Goal: Task Accomplishment & Management: Manage account settings

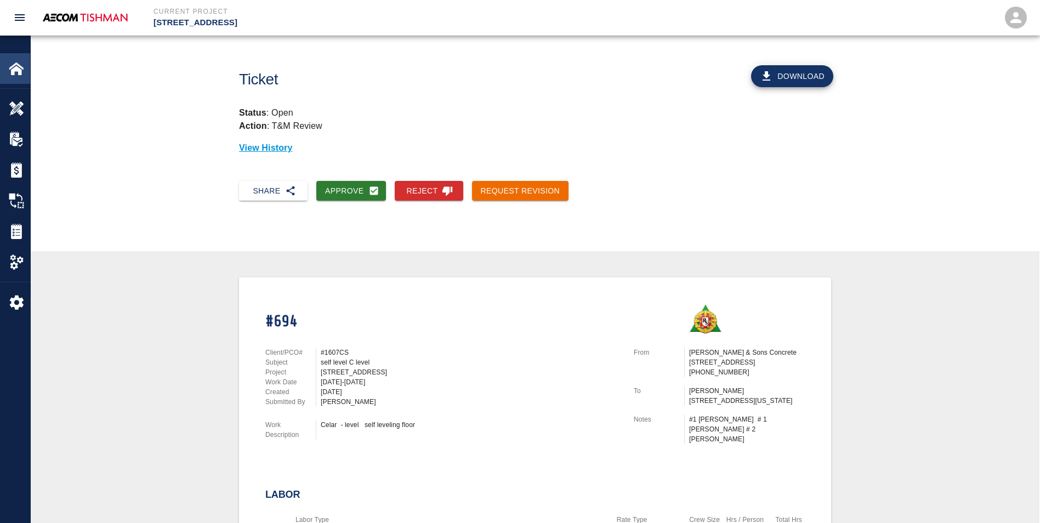
click at [20, 75] on img at bounding box center [16, 68] width 15 height 15
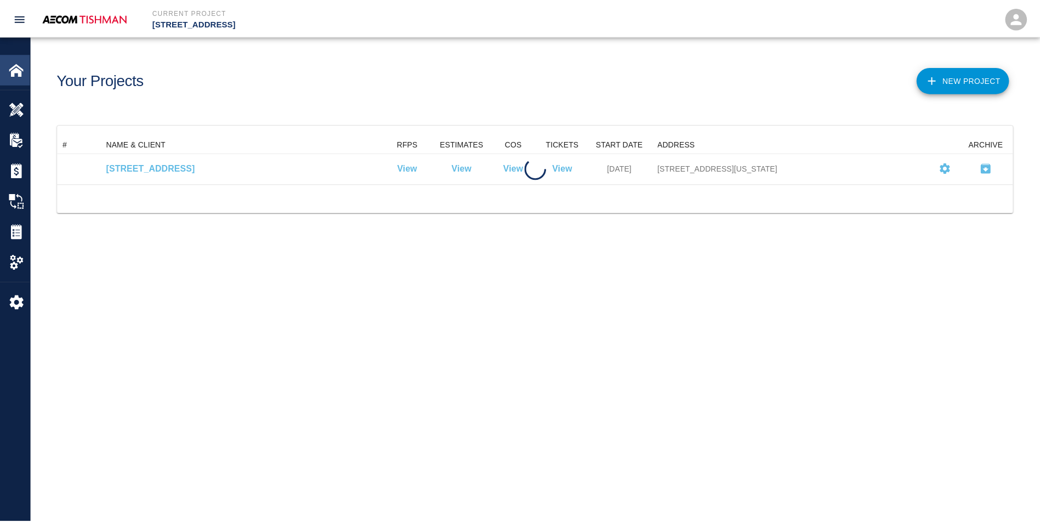
scroll to position [40, 955]
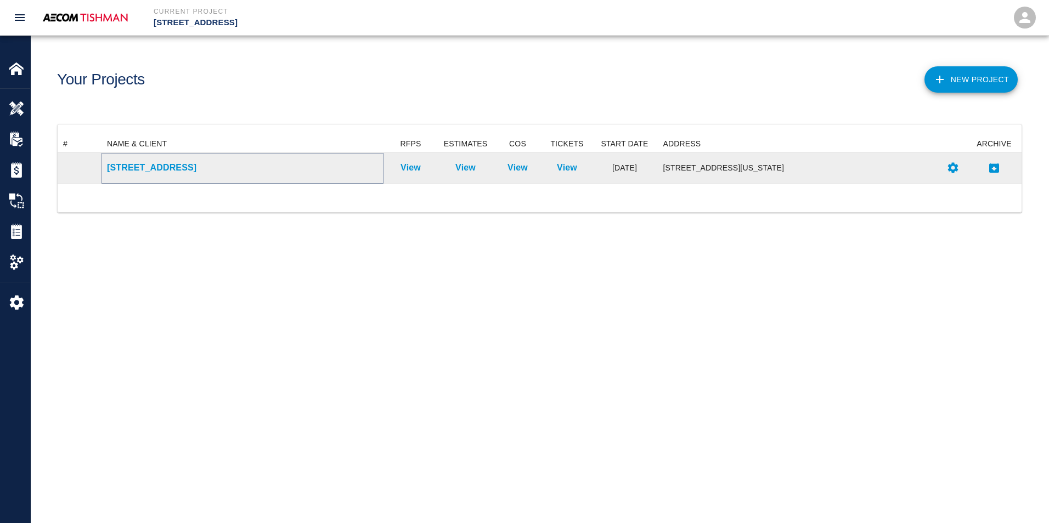
click at [128, 169] on p "[STREET_ADDRESS]" at bounding box center [242, 167] width 271 height 13
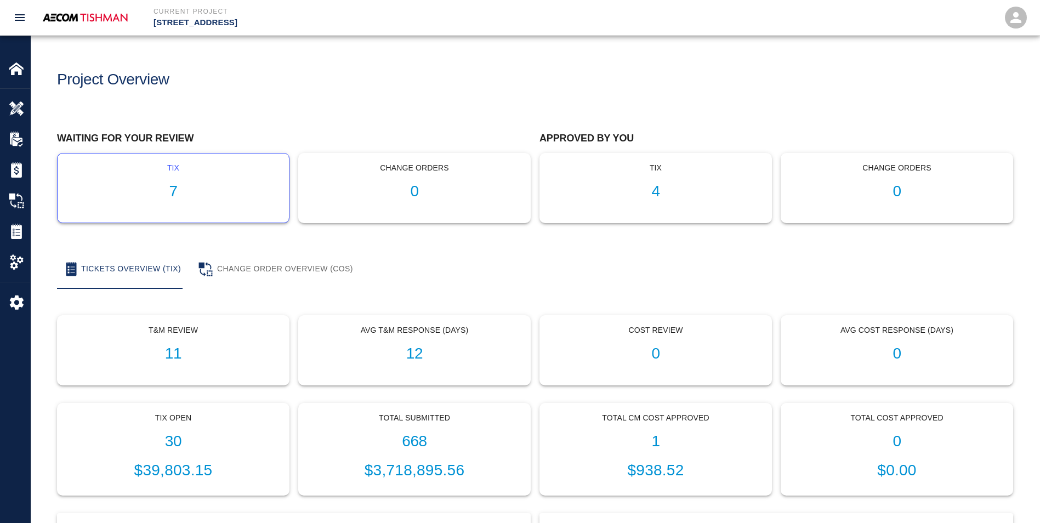
click at [168, 201] on div "tix 7" at bounding box center [173, 188] width 231 height 69
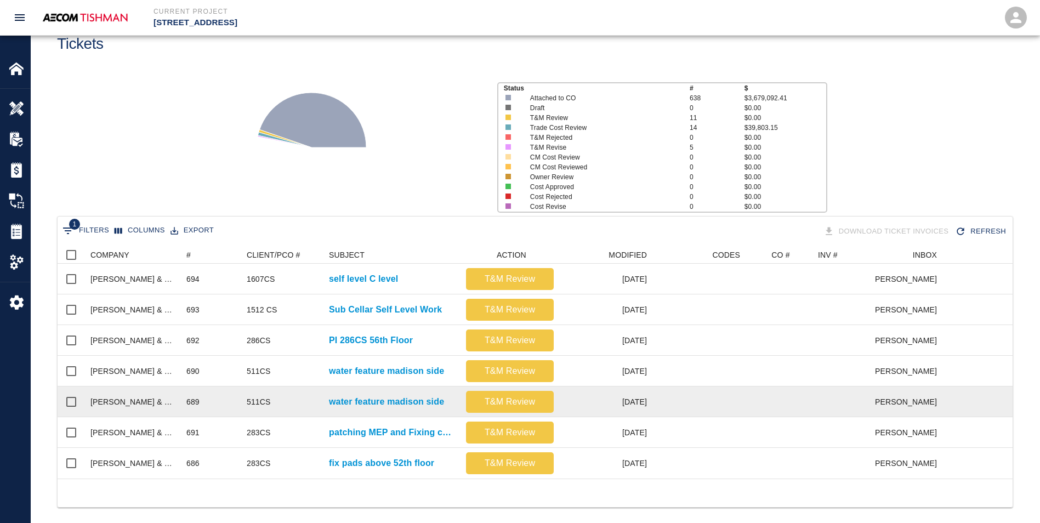
scroll to position [55, 0]
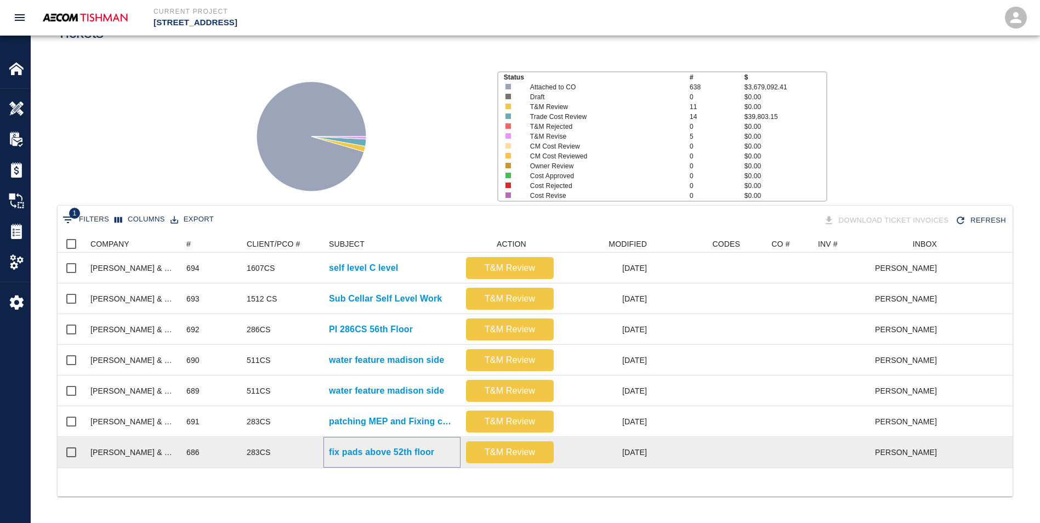
click at [364, 446] on p "fix pads above 52th floor" at bounding box center [381, 452] width 105 height 13
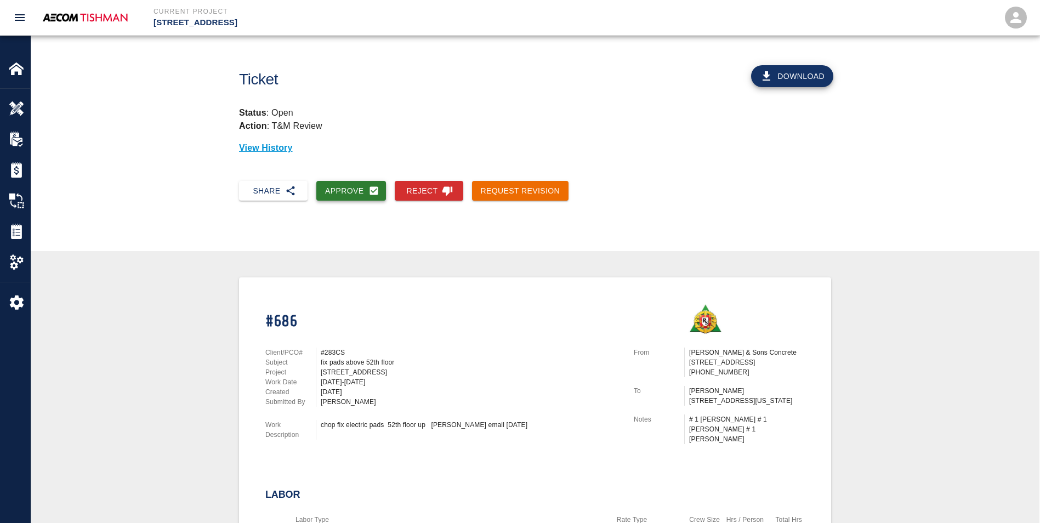
click at [359, 197] on button "Approve" at bounding box center [351, 191] width 70 height 20
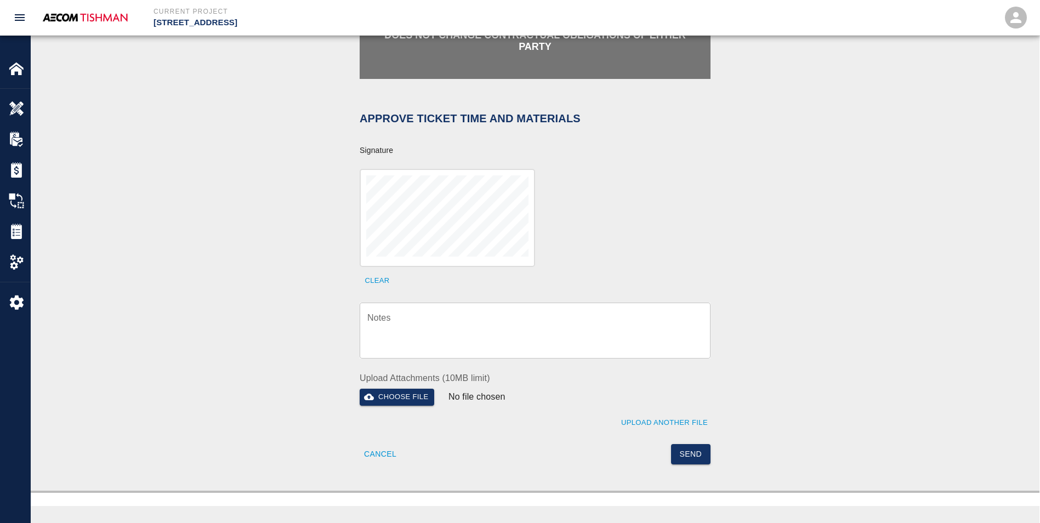
scroll to position [274, 0]
click at [649, 449] on button "Send" at bounding box center [691, 455] width 40 height 20
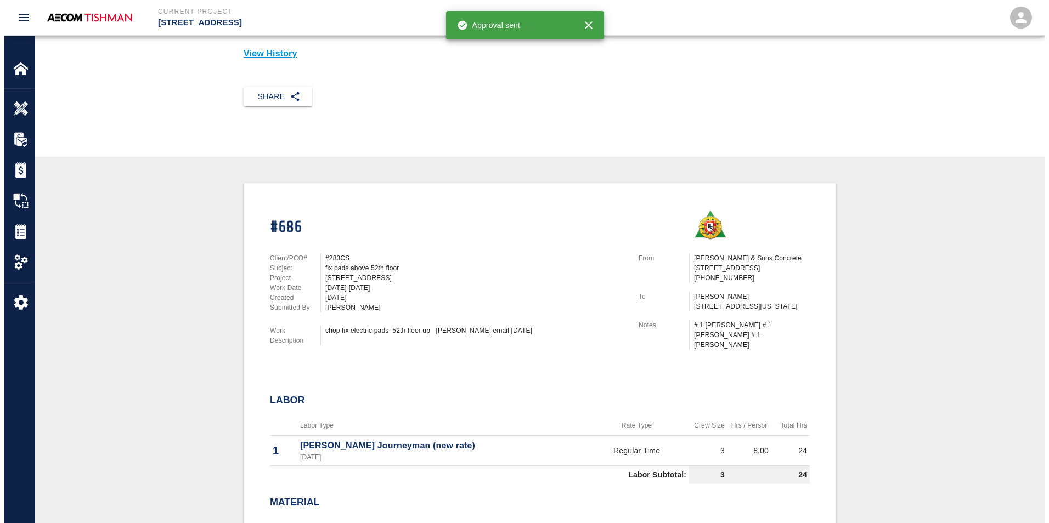
scroll to position [0, 0]
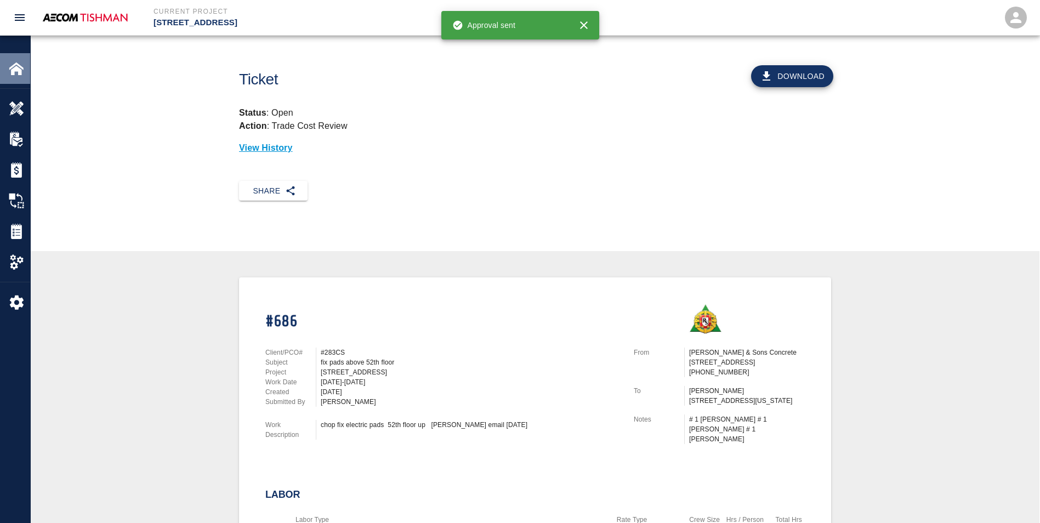
click at [0, 73] on div "Home" at bounding box center [15, 68] width 30 height 31
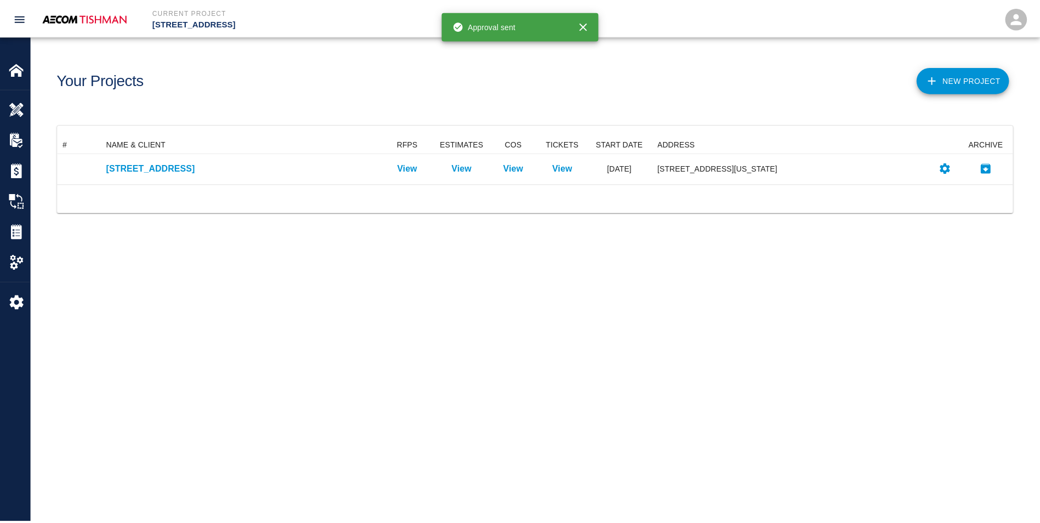
scroll to position [40, 955]
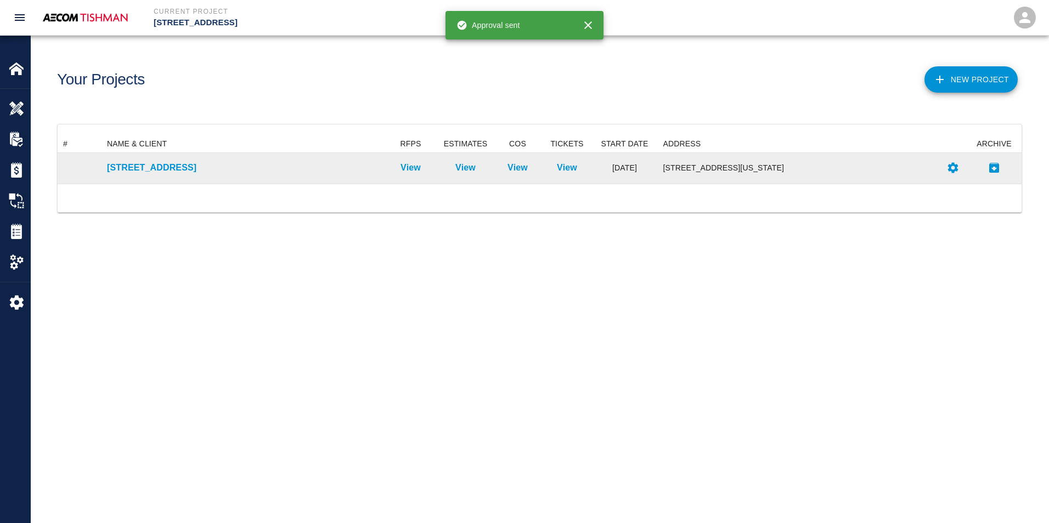
click at [152, 177] on div "[STREET_ADDRESS]" at bounding box center [242, 168] width 282 height 31
click at [150, 169] on p "[STREET_ADDRESS]" at bounding box center [242, 167] width 271 height 13
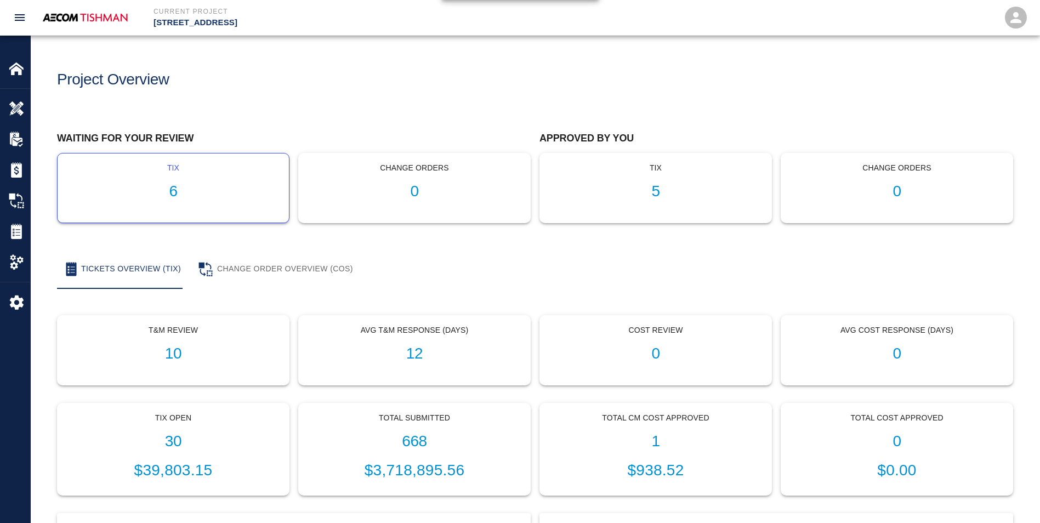
click at [177, 196] on h1 "6" at bounding box center [173, 192] width 214 height 18
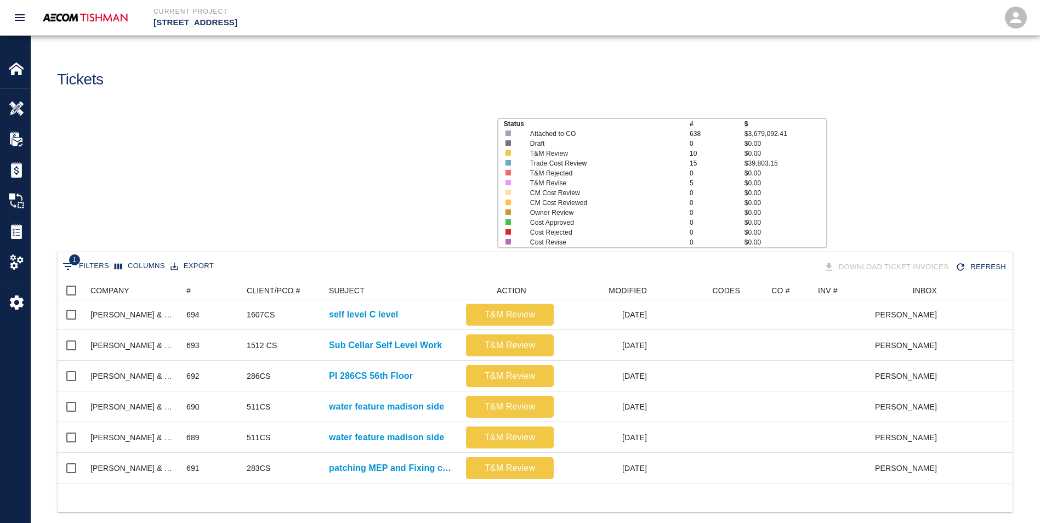
scroll to position [202, 947]
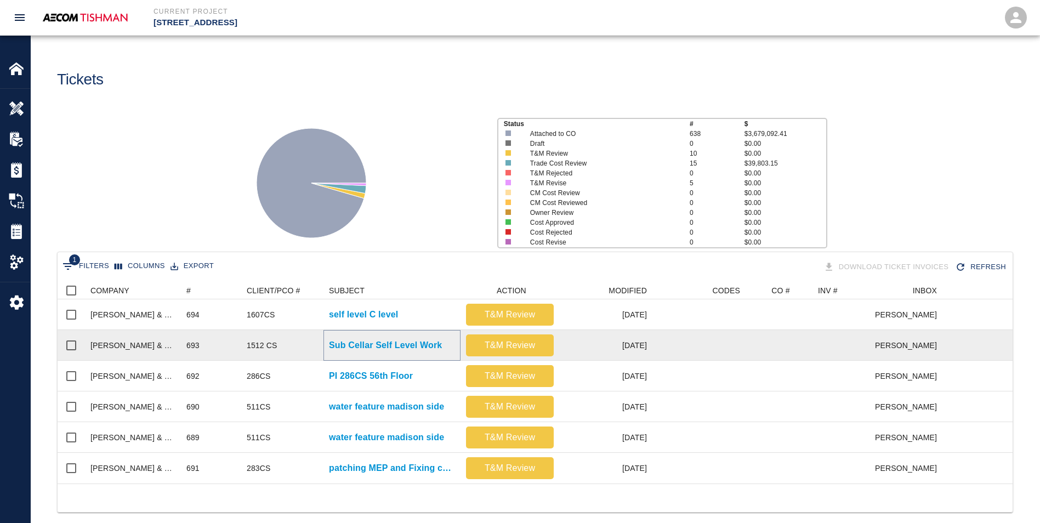
click at [379, 343] on p "Sub Cellar Self Level Work" at bounding box center [385, 345] width 113 height 13
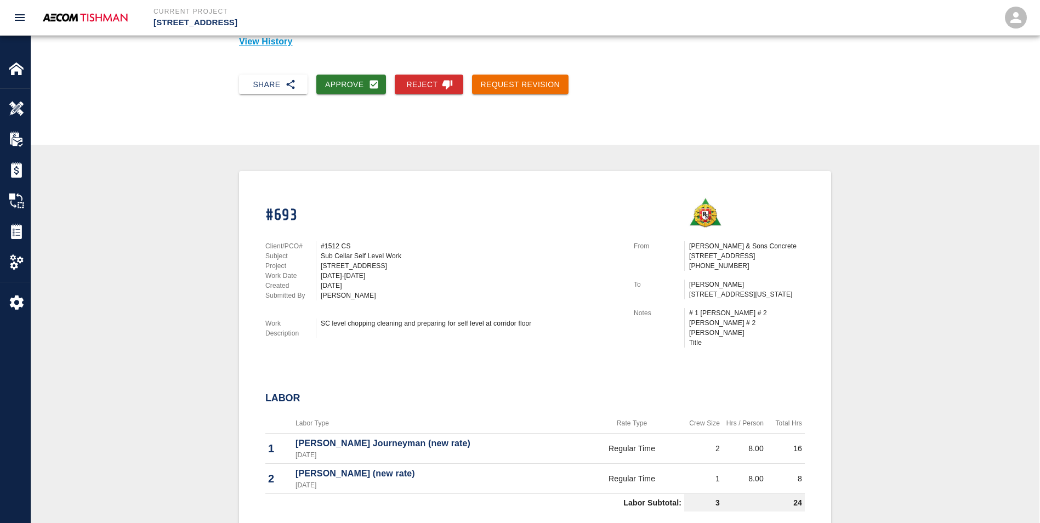
scroll to position [55, 0]
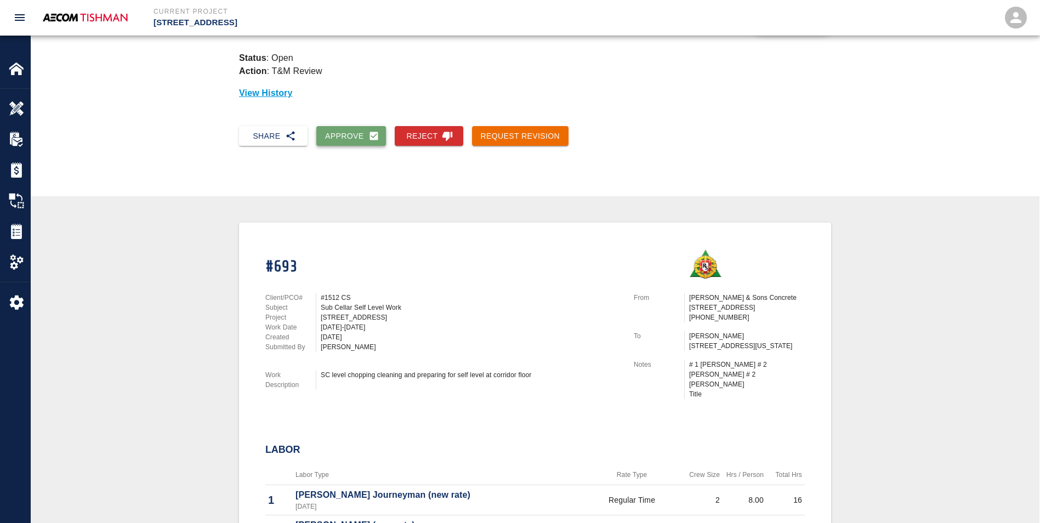
click at [348, 143] on button "Approve" at bounding box center [351, 136] width 70 height 20
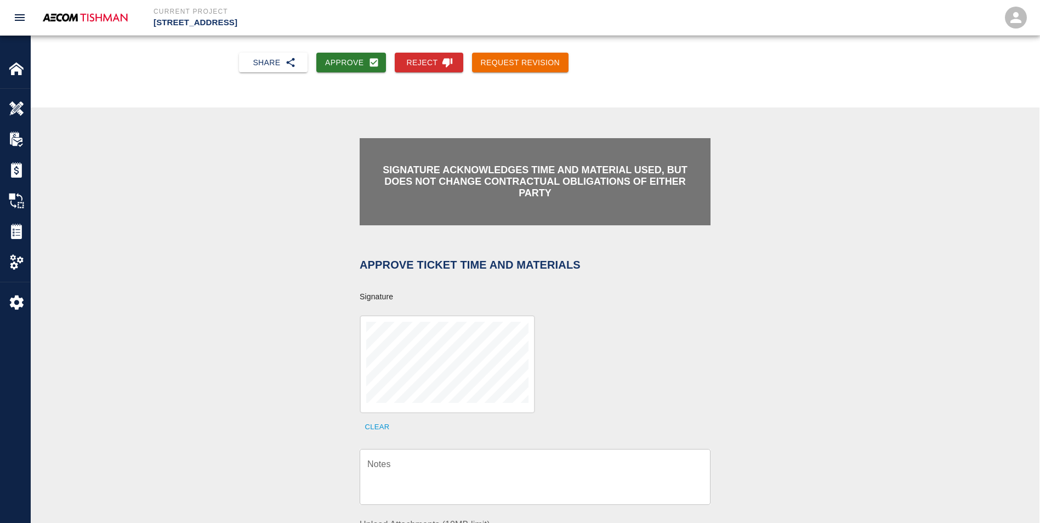
scroll to position [274, 0]
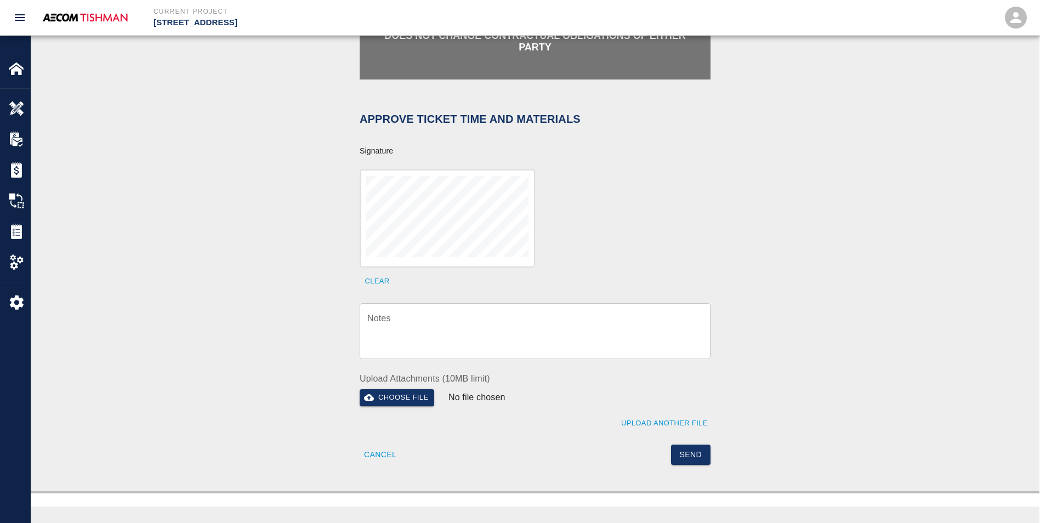
click at [435, 329] on textarea "Notes" at bounding box center [535, 331] width 336 height 38
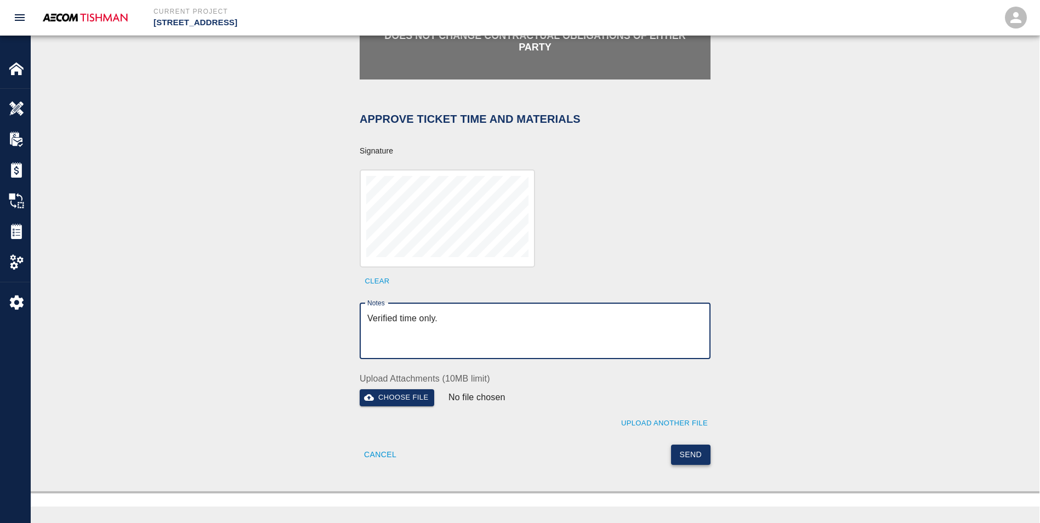
type textarea "Verified time only."
click at [649, 445] on button "Send" at bounding box center [691, 455] width 40 height 20
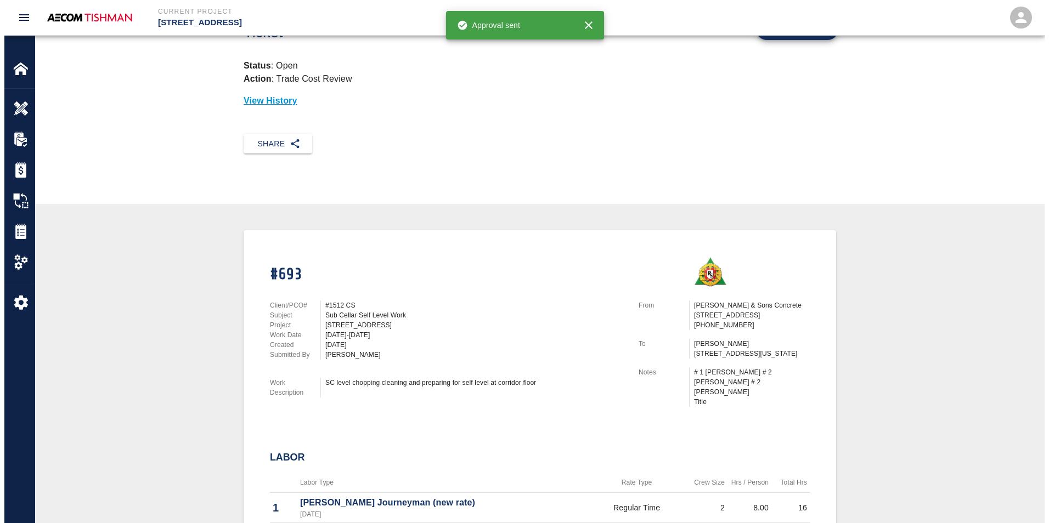
scroll to position [0, 0]
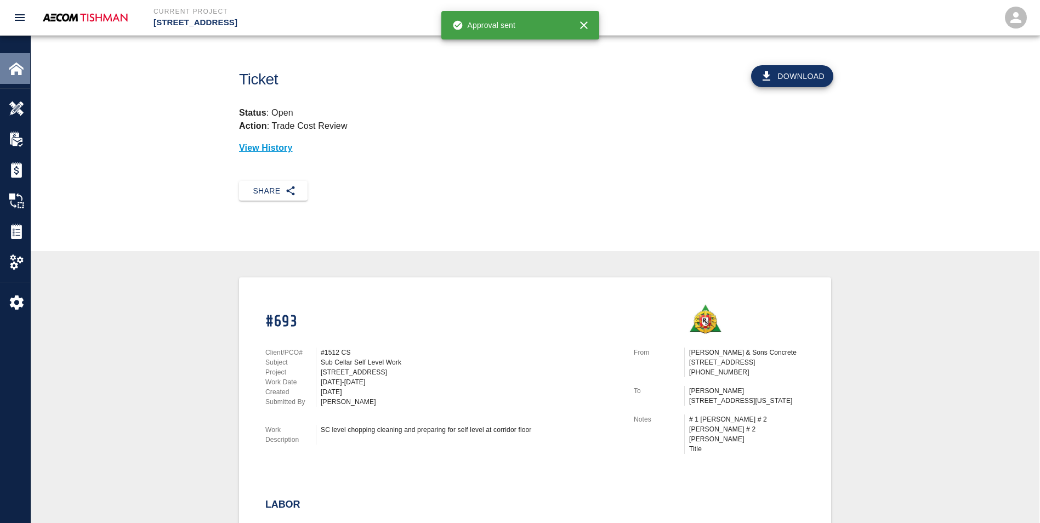
click at [26, 75] on div at bounding box center [24, 68] width 31 height 15
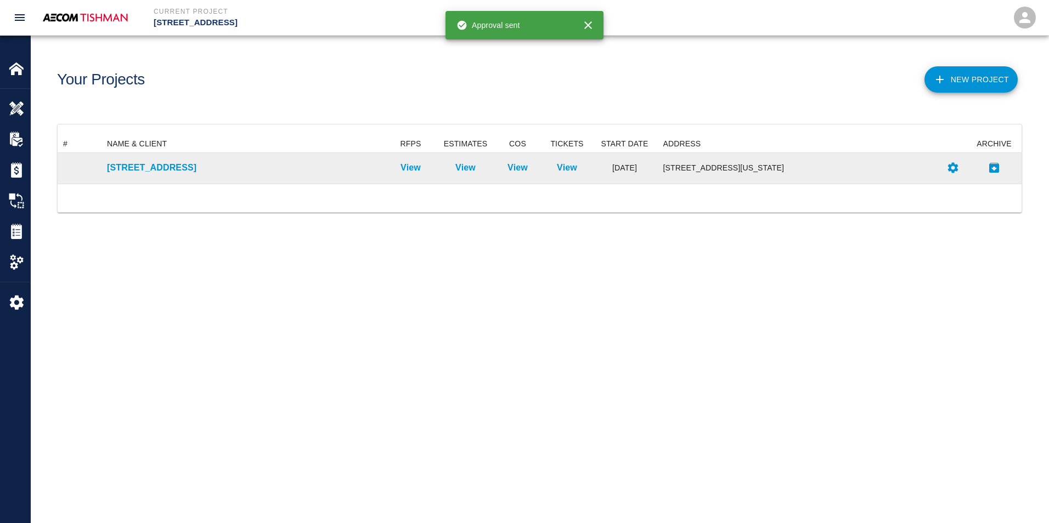
scroll to position [40, 955]
click at [135, 158] on div "[STREET_ADDRESS]" at bounding box center [242, 168] width 282 height 31
click at [136, 164] on p "[STREET_ADDRESS]" at bounding box center [242, 167] width 271 height 13
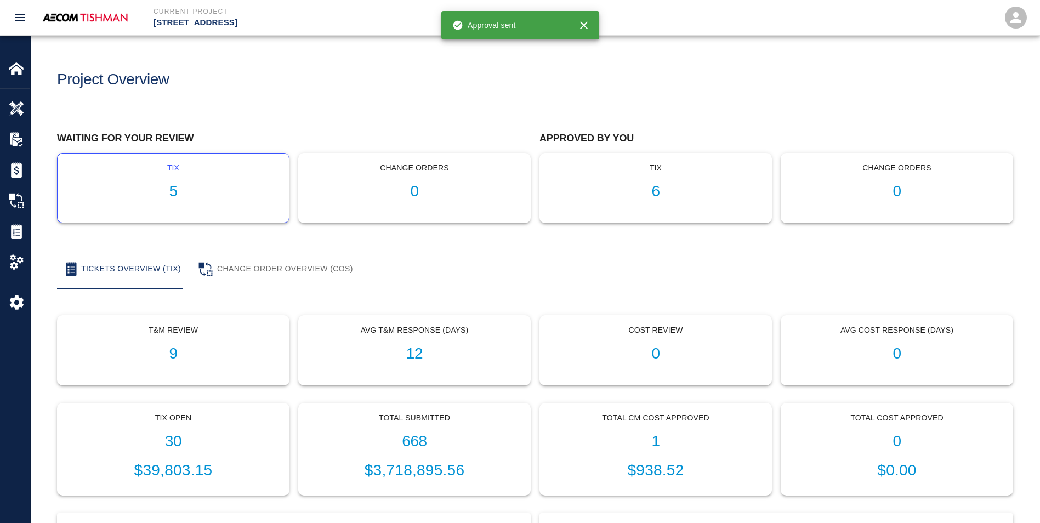
click at [175, 193] on h1 "5" at bounding box center [173, 192] width 214 height 18
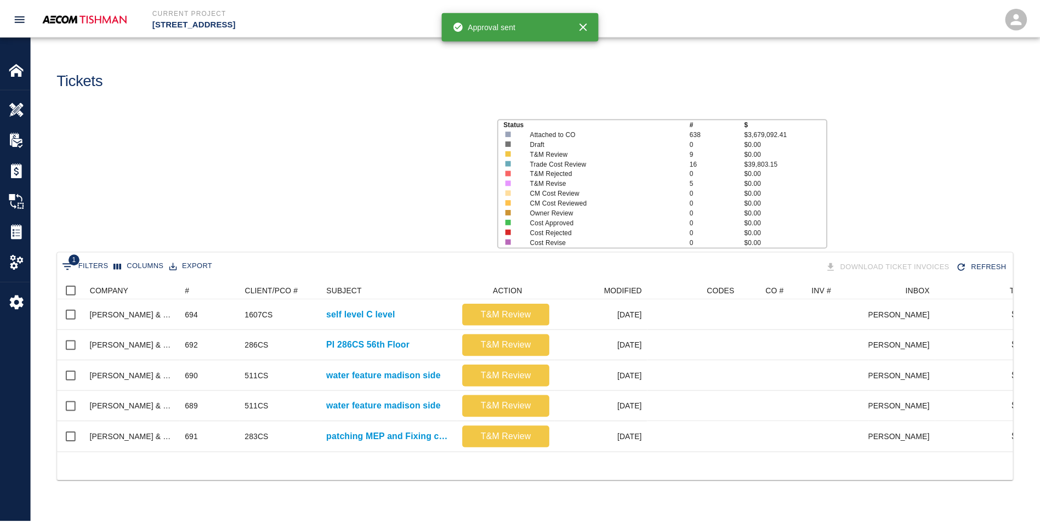
scroll to position [171, 955]
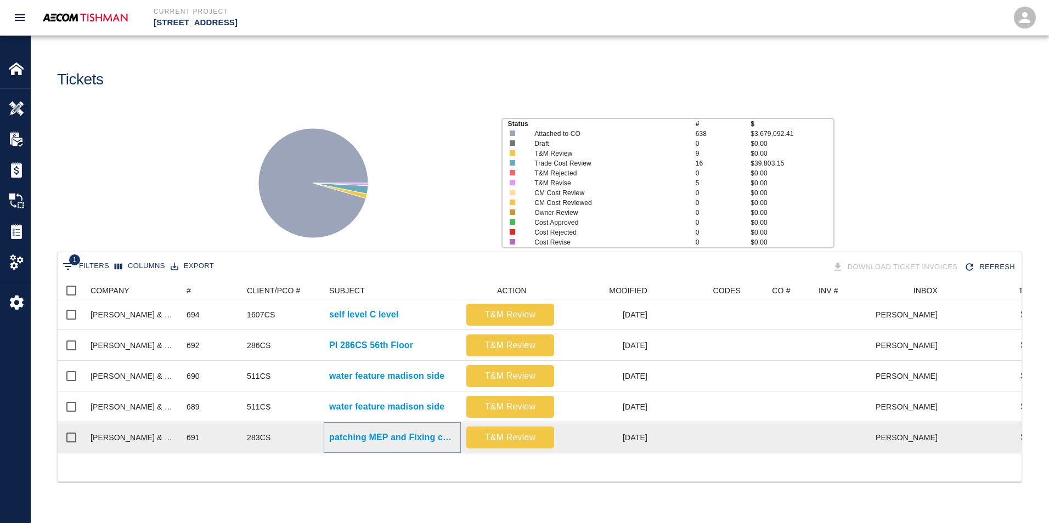
click at [415, 443] on p "patching MEP and Fixing curb at SE" at bounding box center [392, 437] width 126 height 13
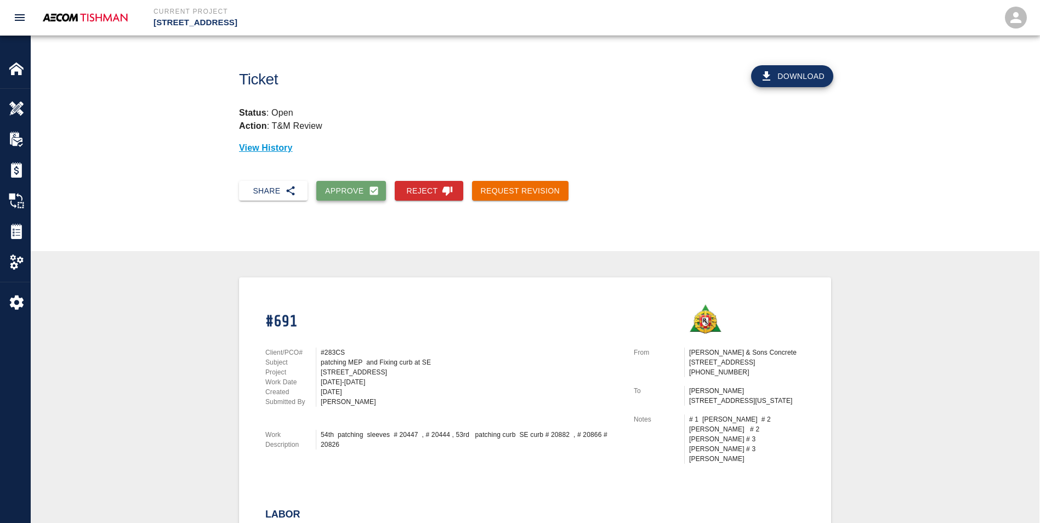
click at [341, 190] on button "Approve" at bounding box center [351, 191] width 70 height 20
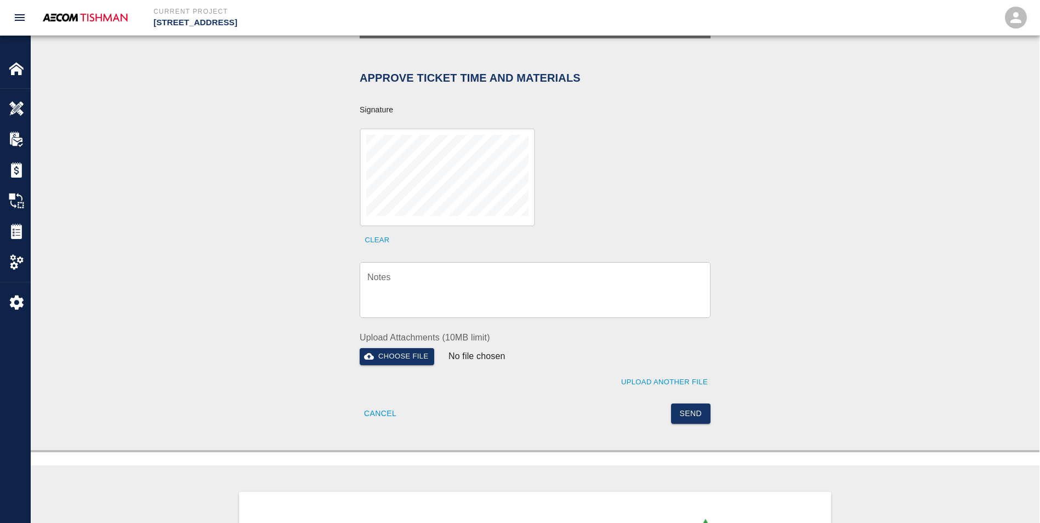
scroll to position [384, 0]
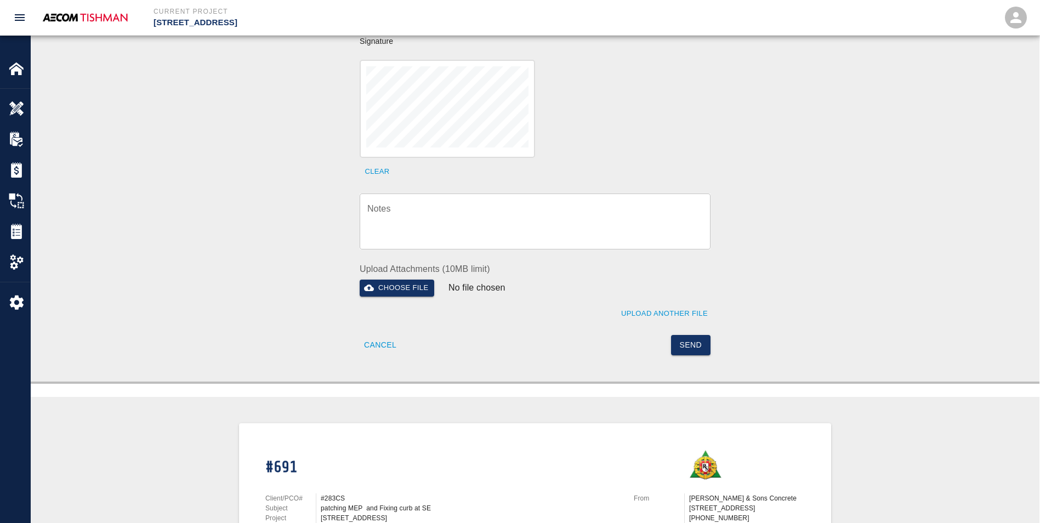
click at [412, 217] on textarea "Notes" at bounding box center [535, 221] width 336 height 38
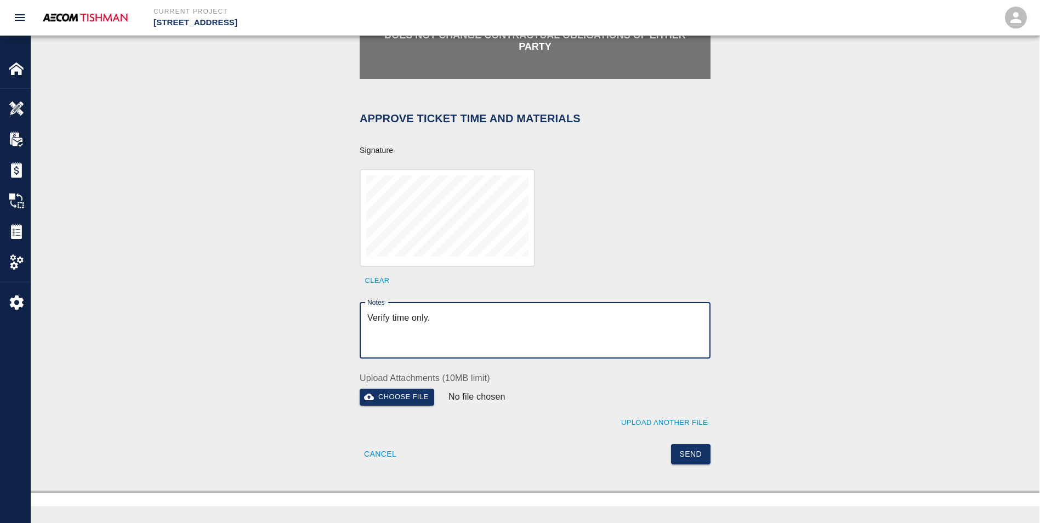
scroll to position [274, 0]
type textarea "Verify time only."
click at [649, 445] on button "Send" at bounding box center [691, 455] width 40 height 20
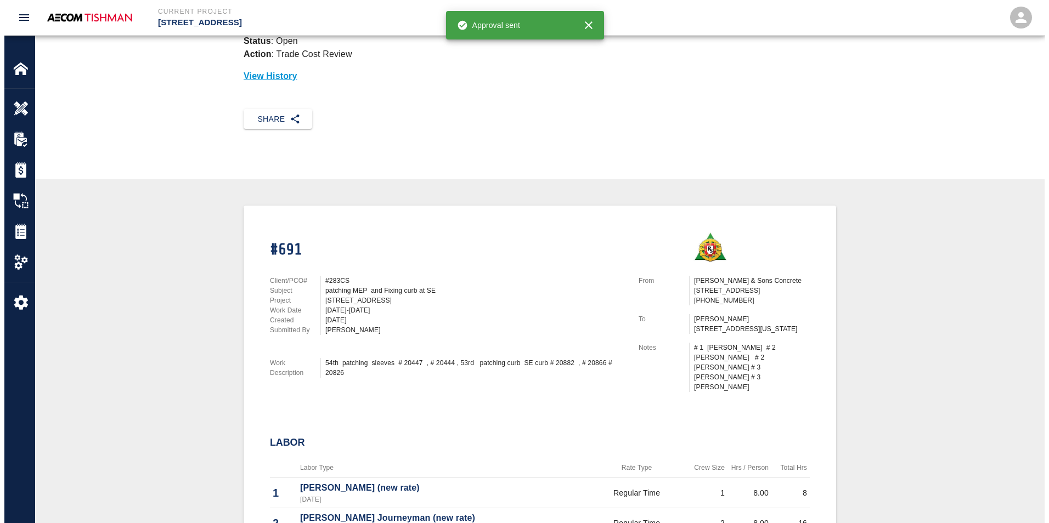
scroll to position [0, 0]
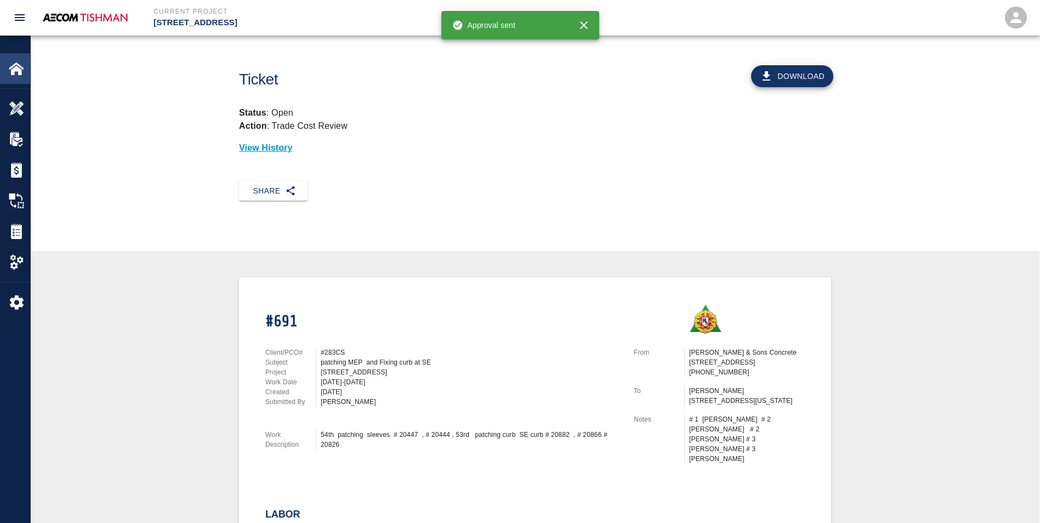
click at [2, 75] on div "Home" at bounding box center [15, 68] width 30 height 31
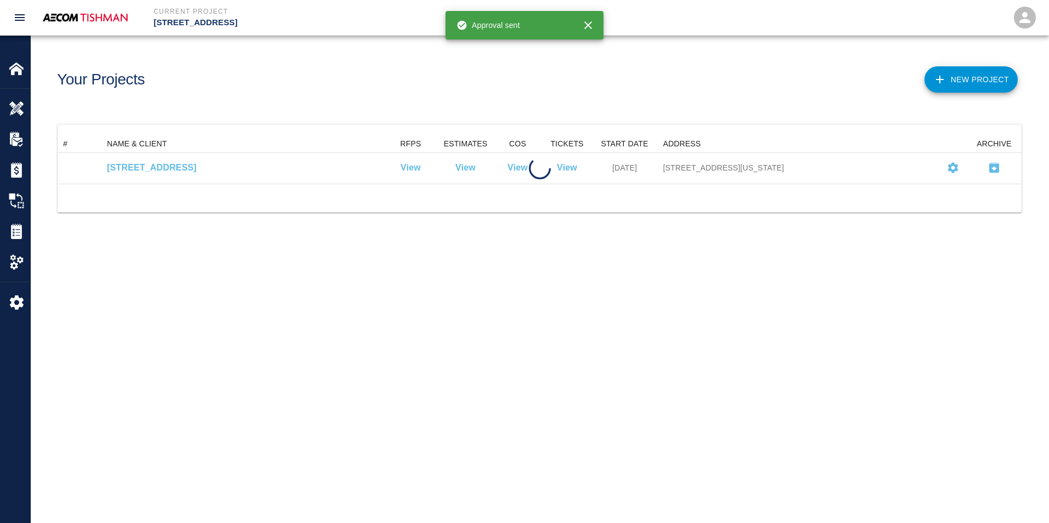
scroll to position [40, 955]
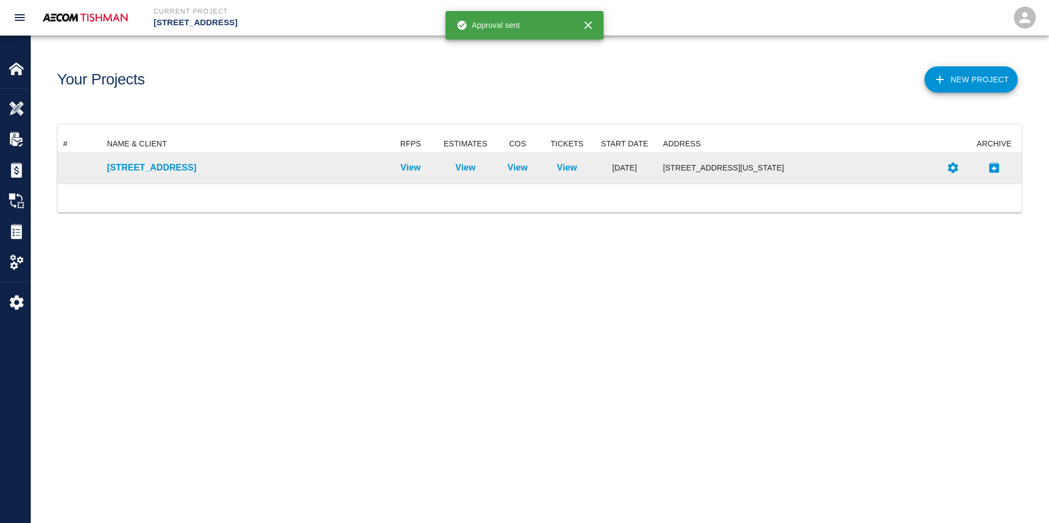
click at [141, 175] on div "[STREET_ADDRESS]" at bounding box center [242, 168] width 282 height 31
click at [142, 171] on p "[STREET_ADDRESS]" at bounding box center [242, 167] width 271 height 13
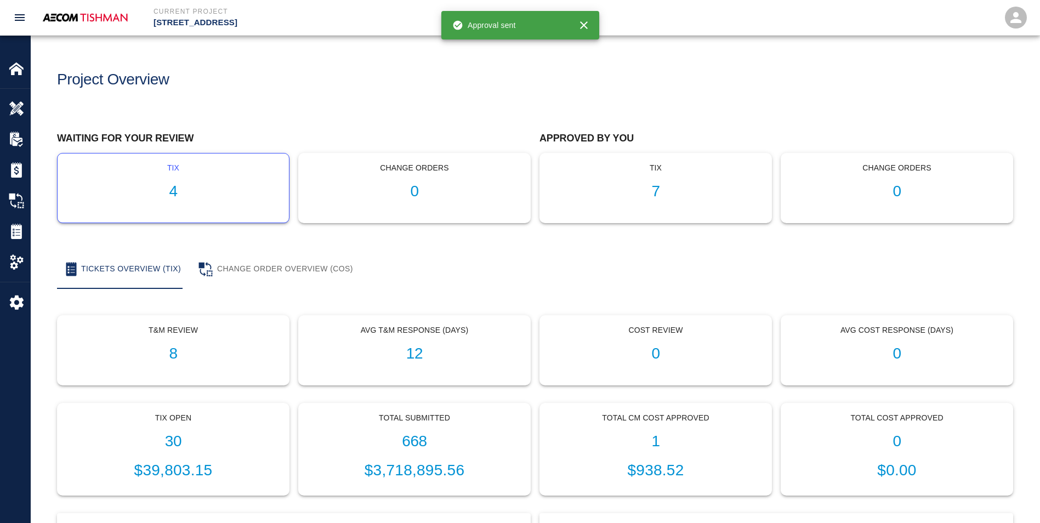
click at [175, 192] on h1 "4" at bounding box center [173, 192] width 214 height 18
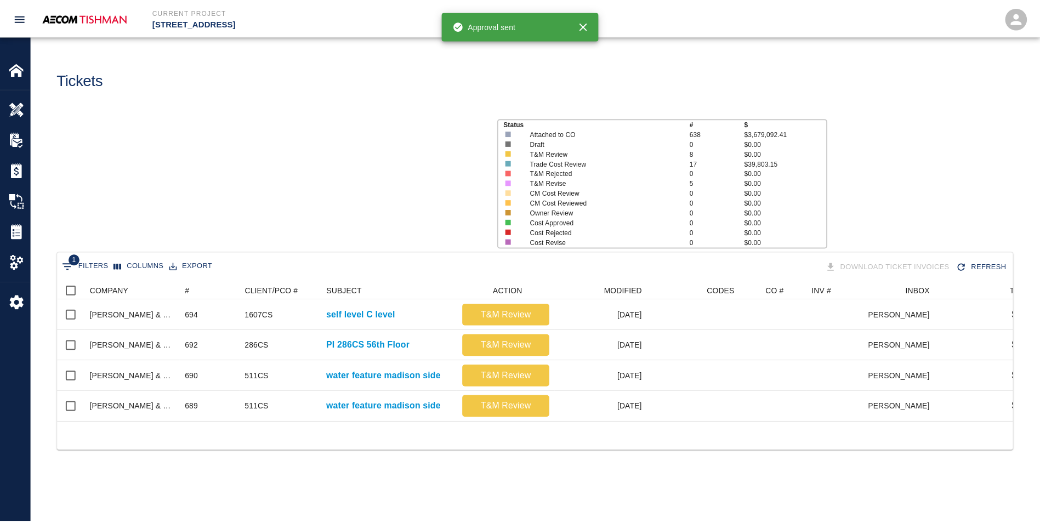
scroll to position [140, 955]
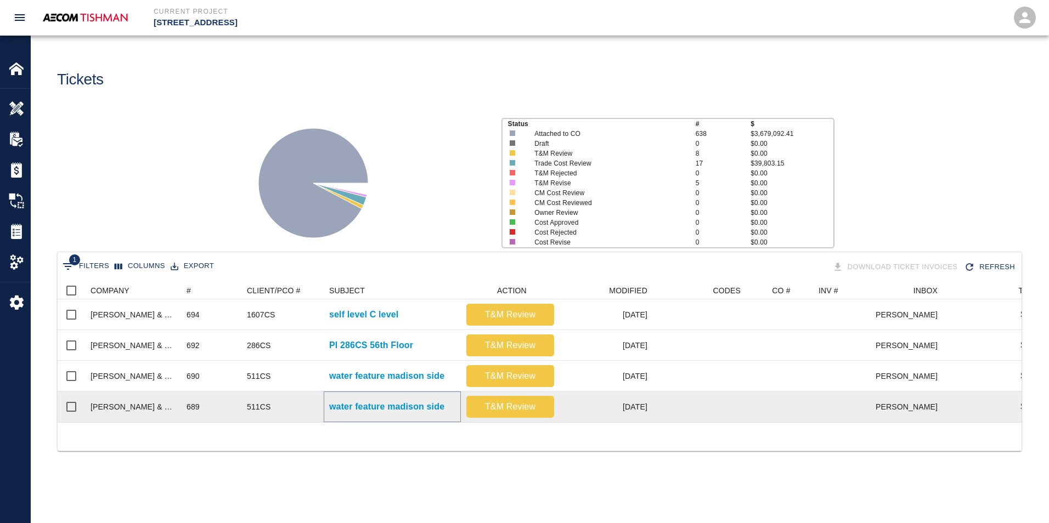
click at [404, 410] on p "water feature madison side" at bounding box center [386, 406] width 115 height 13
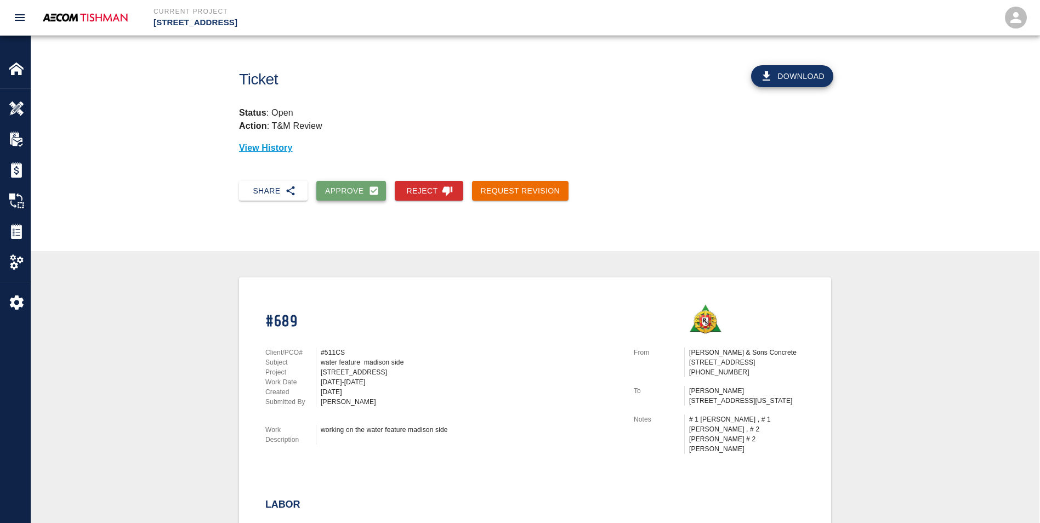
click at [348, 198] on button "Approve" at bounding box center [351, 191] width 70 height 20
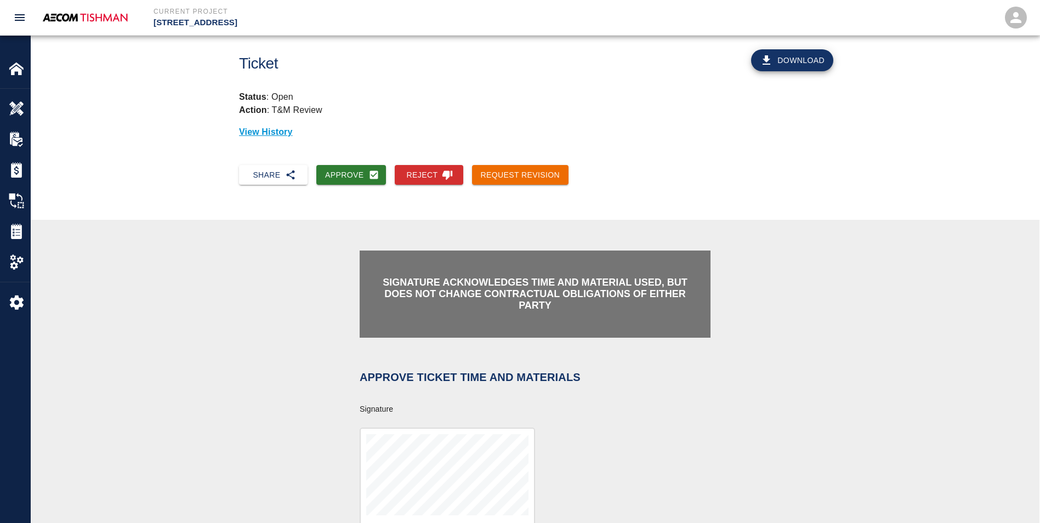
scroll to position [219, 0]
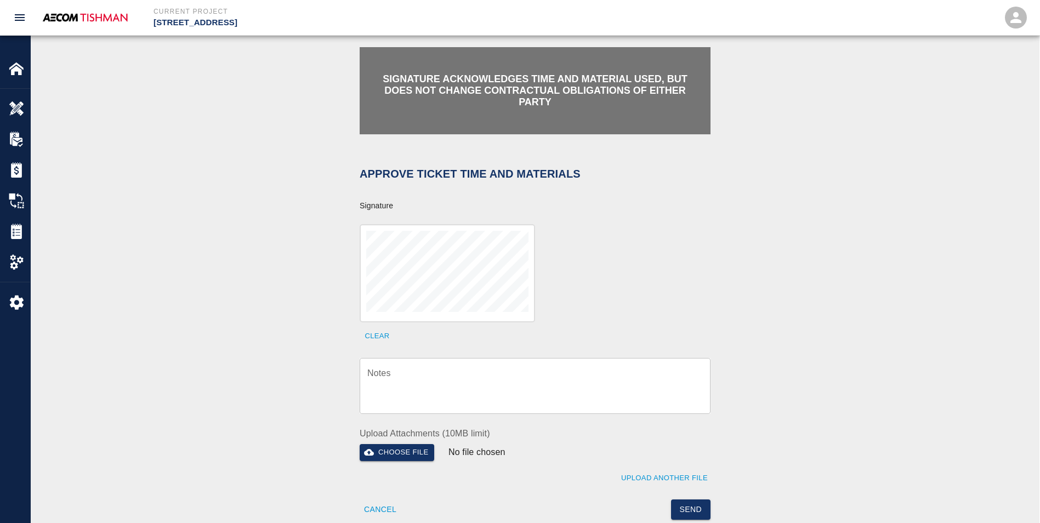
click at [417, 375] on textarea "Notes" at bounding box center [535, 386] width 336 height 38
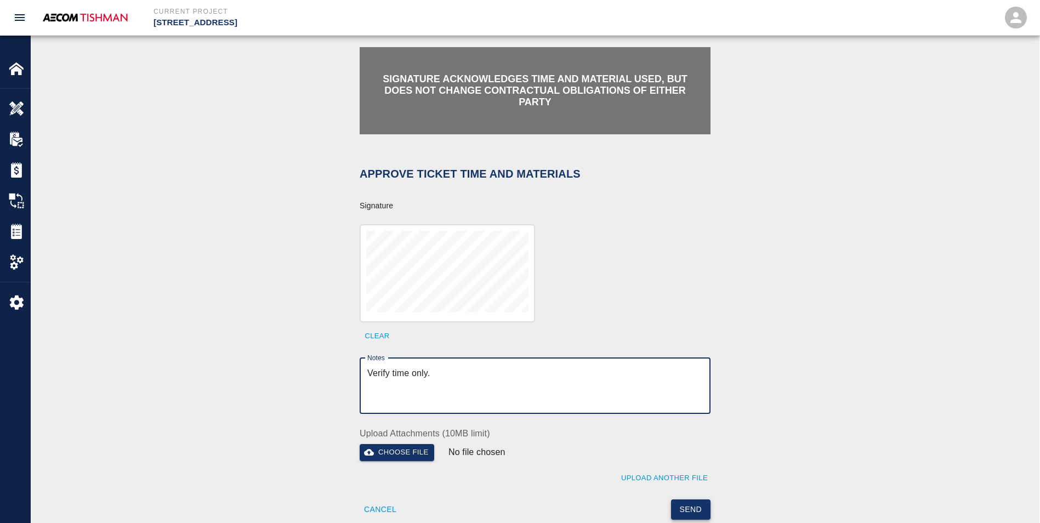
type textarea "Verify time only."
click at [649, 500] on button "Send" at bounding box center [691, 510] width 40 height 20
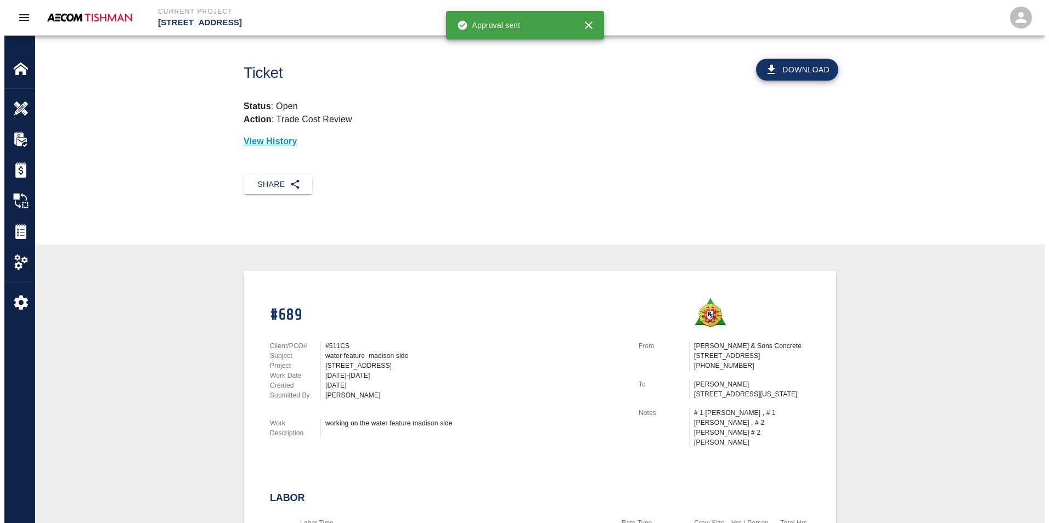
scroll to position [0, 0]
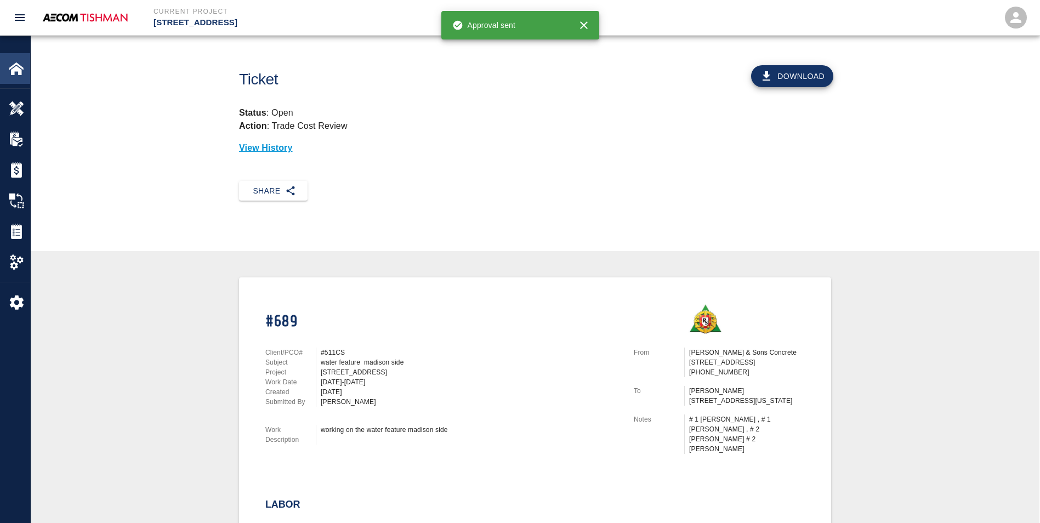
click at [25, 64] on div at bounding box center [24, 68] width 31 height 15
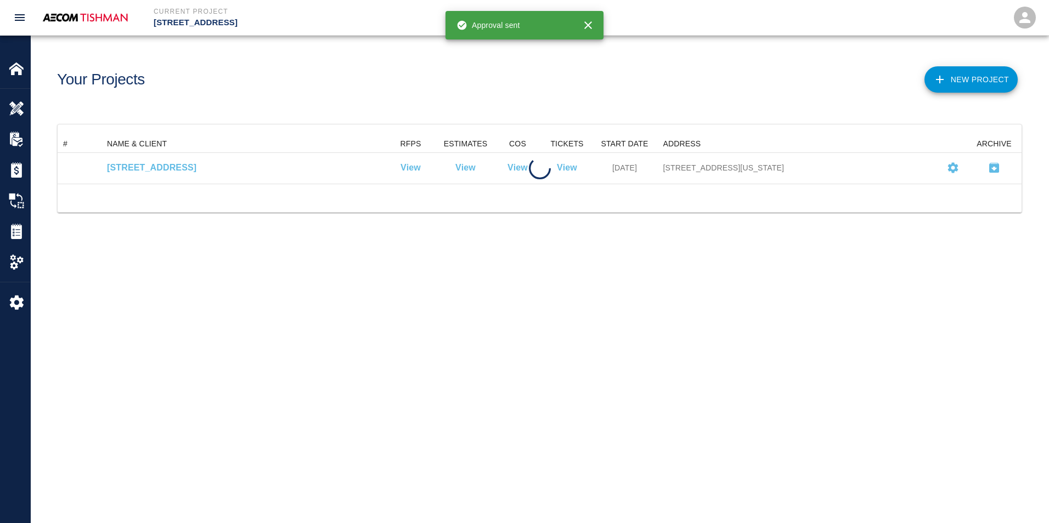
scroll to position [40, 955]
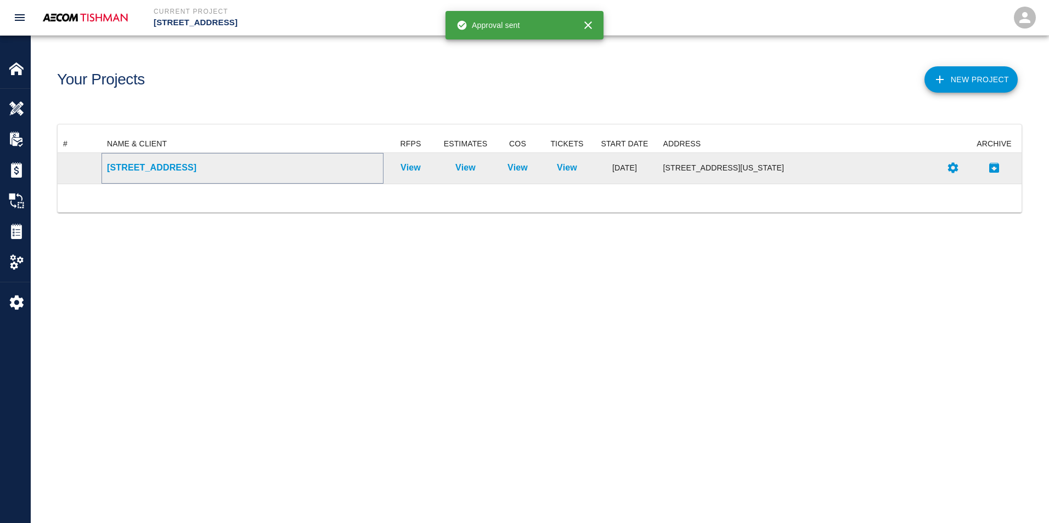
click at [141, 174] on p "[STREET_ADDRESS]" at bounding box center [242, 167] width 271 height 13
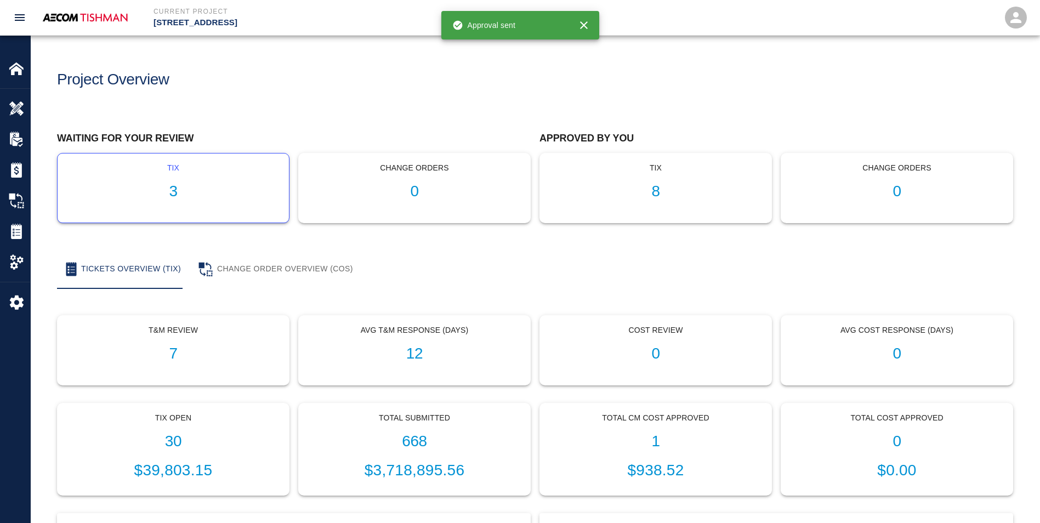
click at [166, 196] on h1 "3" at bounding box center [173, 192] width 214 height 18
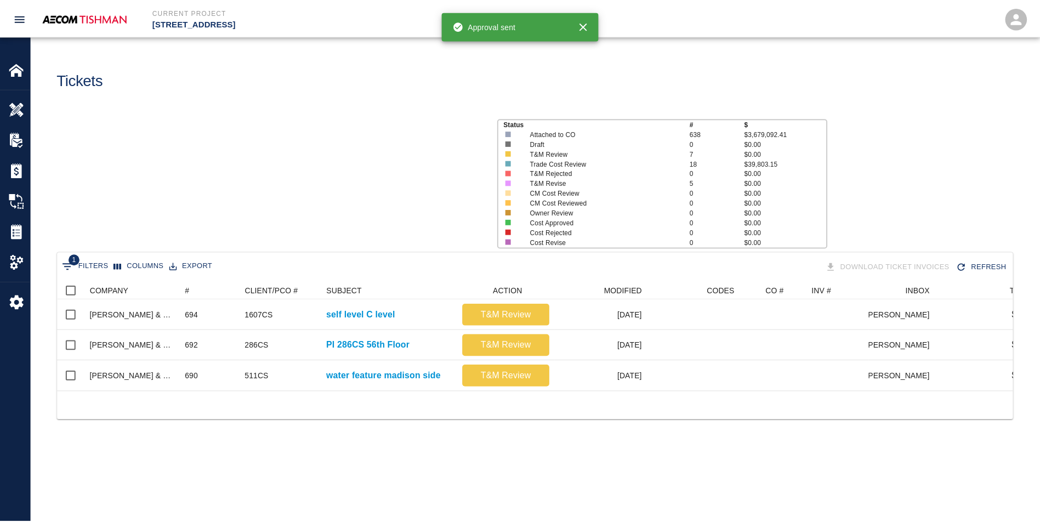
scroll to position [110, 955]
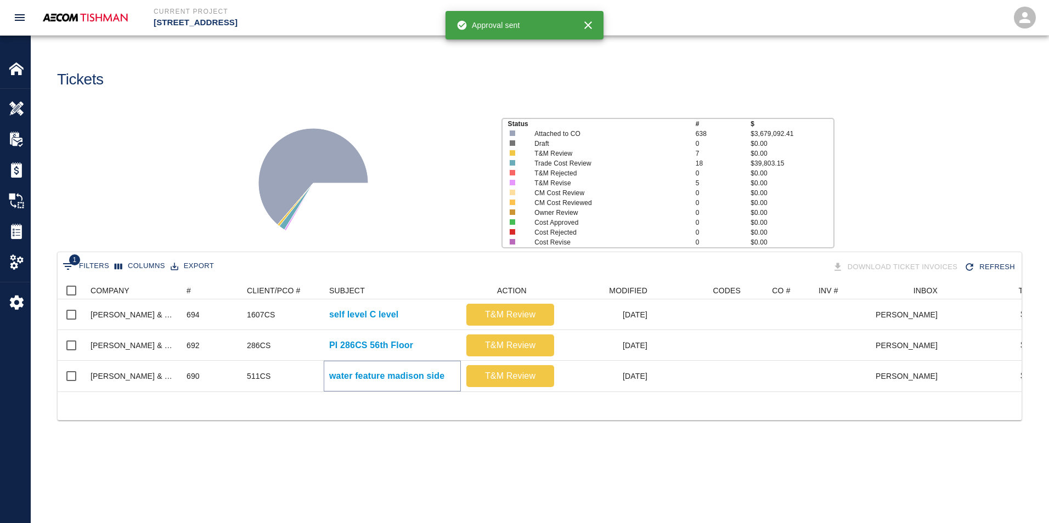
click at [383, 378] on p "water feature madison side" at bounding box center [386, 376] width 115 height 13
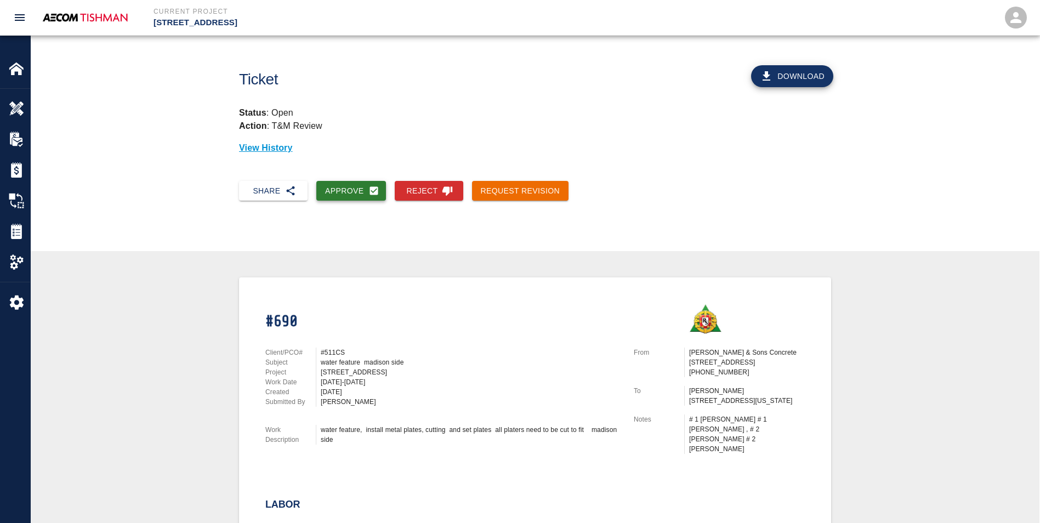
click at [348, 186] on button "Approve" at bounding box center [351, 191] width 70 height 20
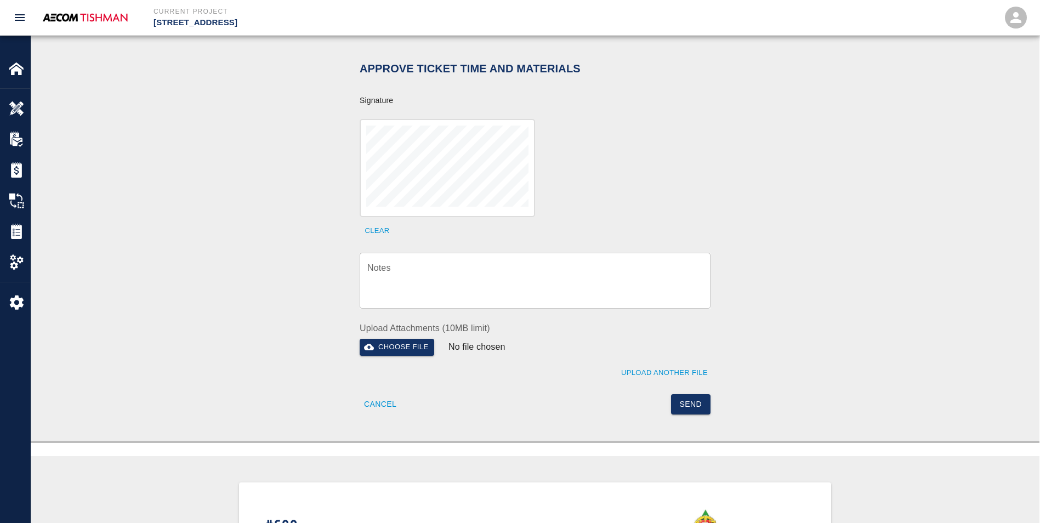
scroll to position [384, 0]
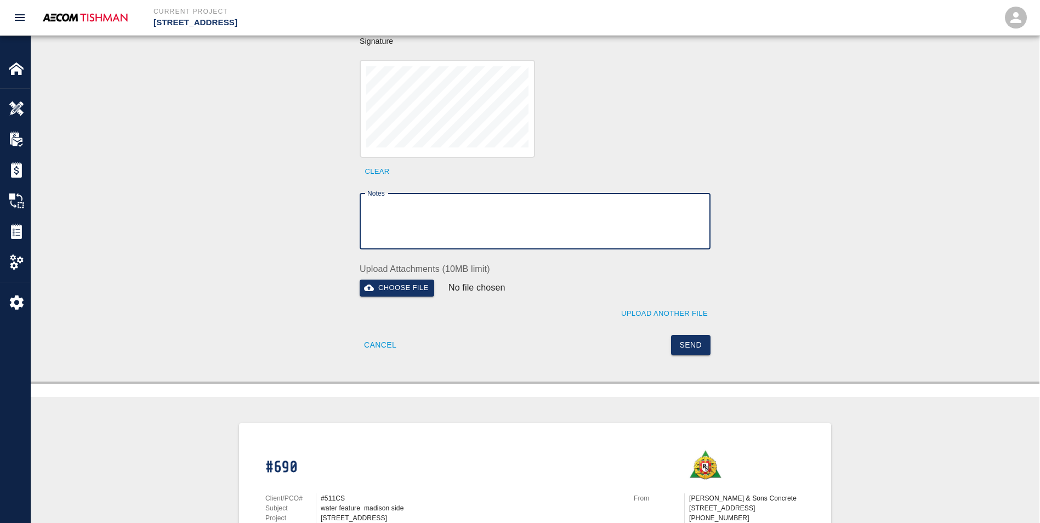
click at [387, 211] on textarea "Notes" at bounding box center [535, 221] width 336 height 38
type textarea "Verify time only."
click at [649, 342] on button "Send" at bounding box center [691, 345] width 40 height 20
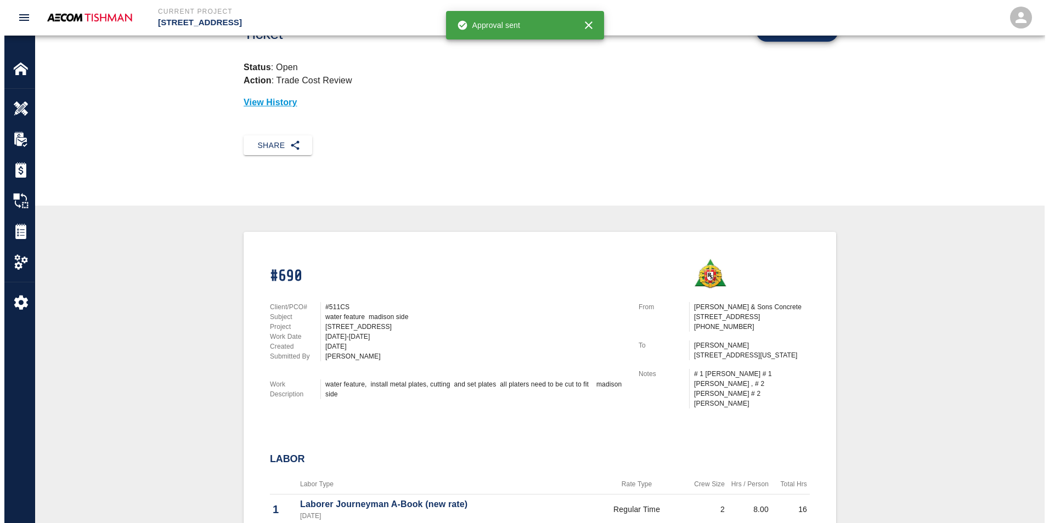
scroll to position [0, 0]
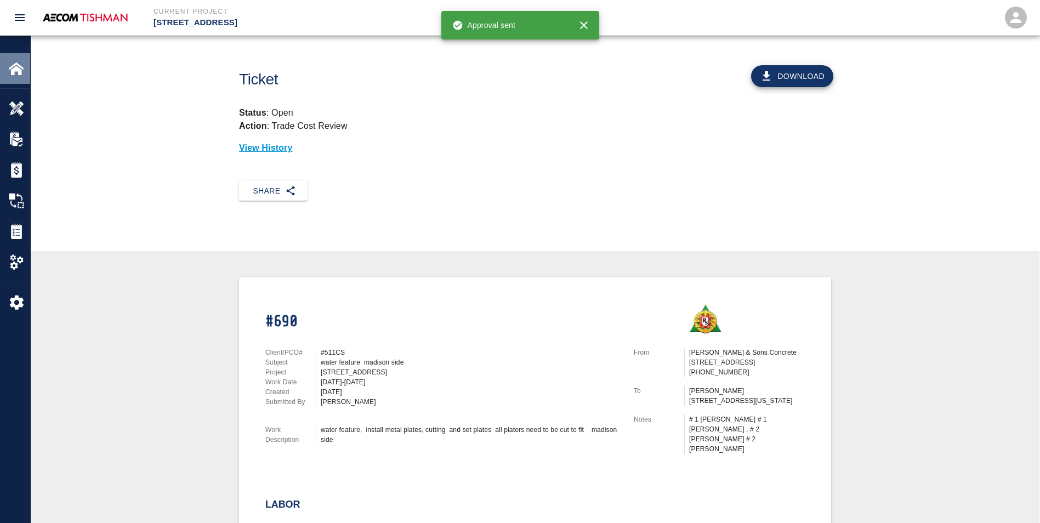
click at [14, 72] on img at bounding box center [16, 68] width 15 height 15
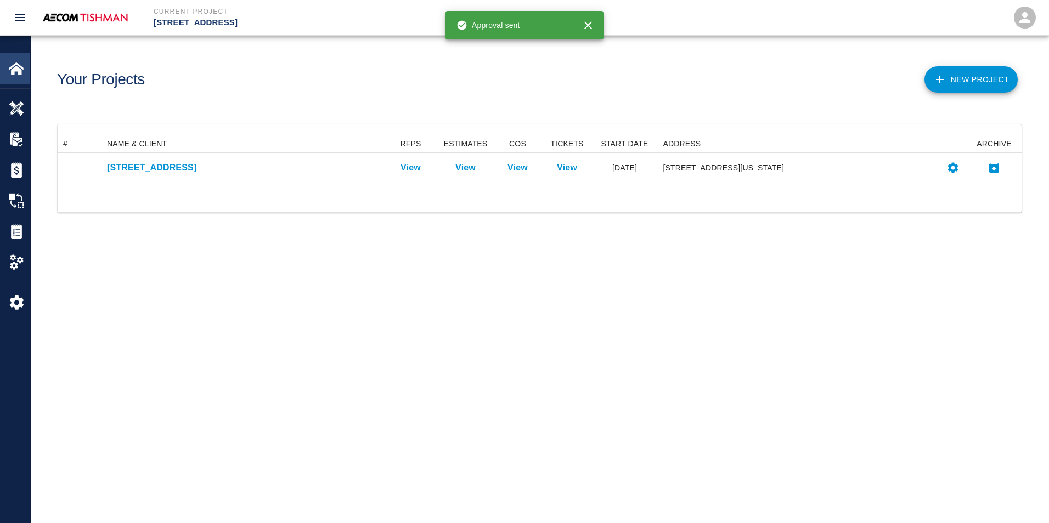
scroll to position [40, 955]
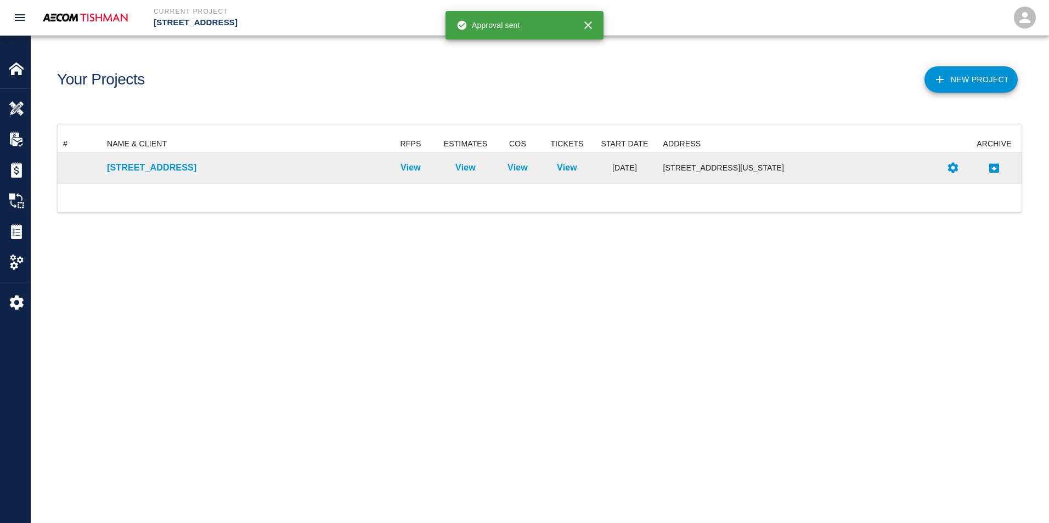
click at [109, 180] on div "[STREET_ADDRESS]" at bounding box center [242, 168] width 282 height 31
click at [123, 174] on p "[STREET_ADDRESS]" at bounding box center [242, 167] width 271 height 13
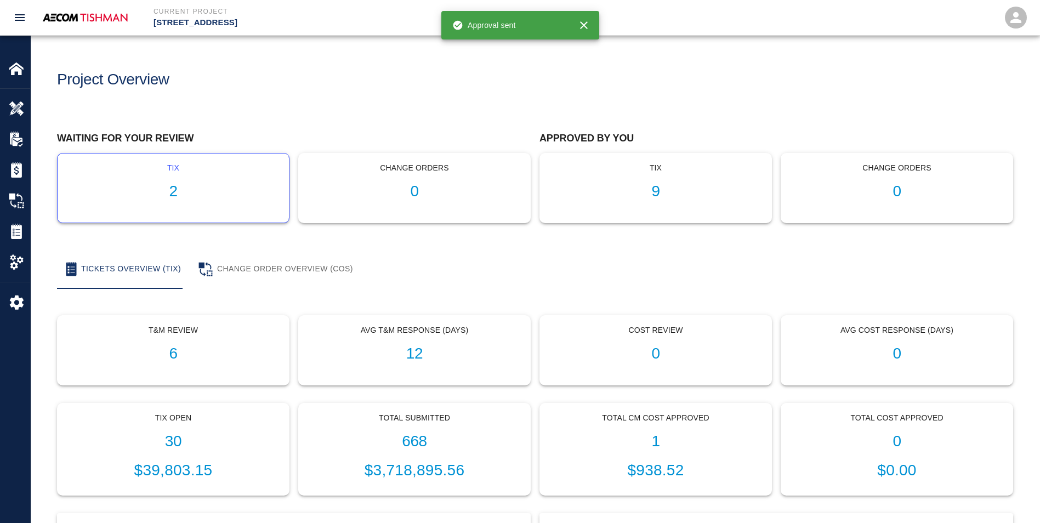
click at [177, 201] on div "tix 2" at bounding box center [173, 188] width 231 height 69
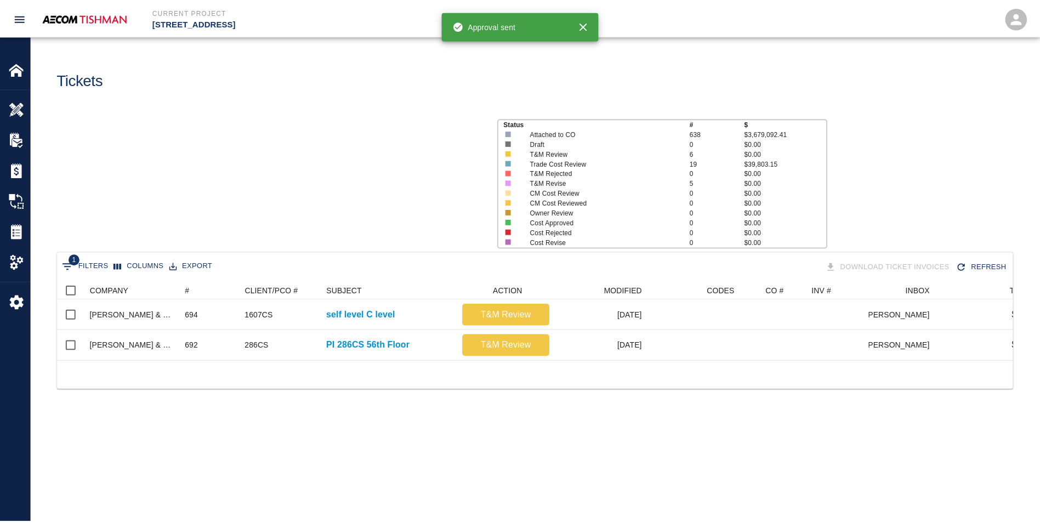
scroll to position [79, 955]
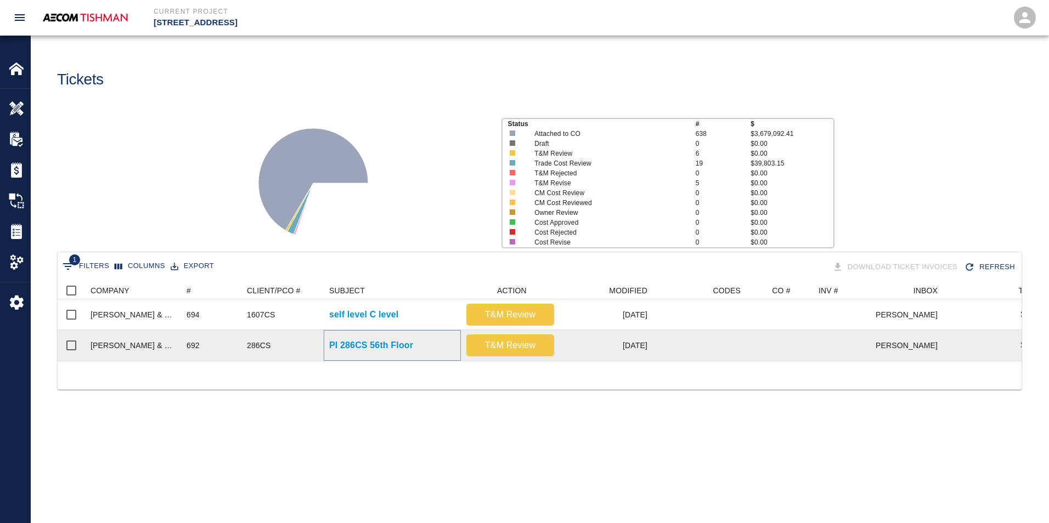
click at [329, 351] on p "PI 286CS 56th Floor" at bounding box center [371, 345] width 84 height 13
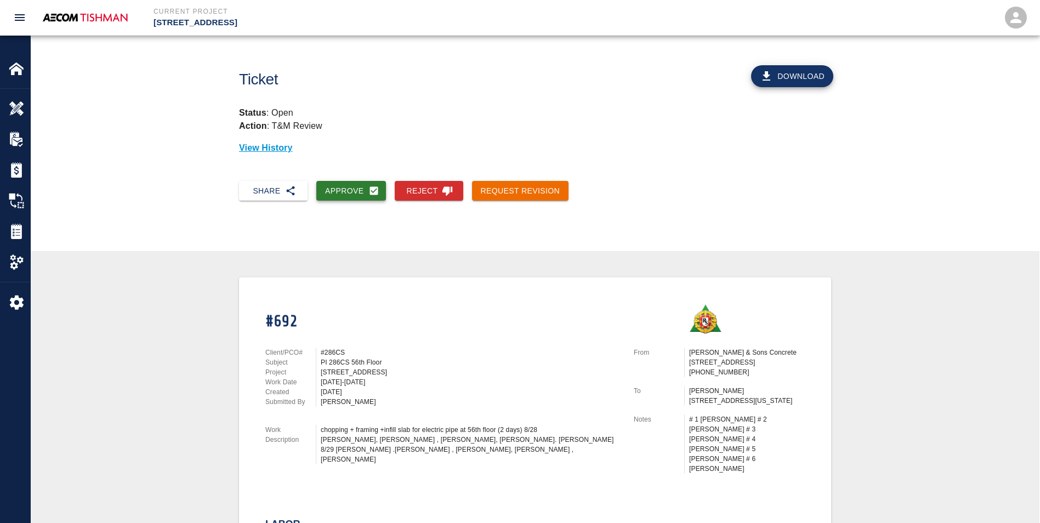
click at [356, 196] on button "Approve" at bounding box center [351, 191] width 70 height 20
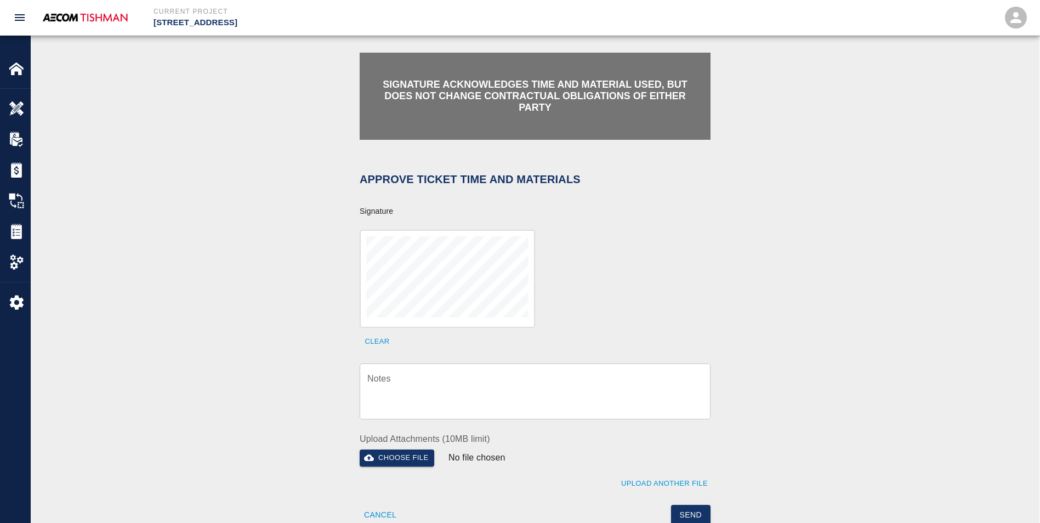
scroll to position [274, 0]
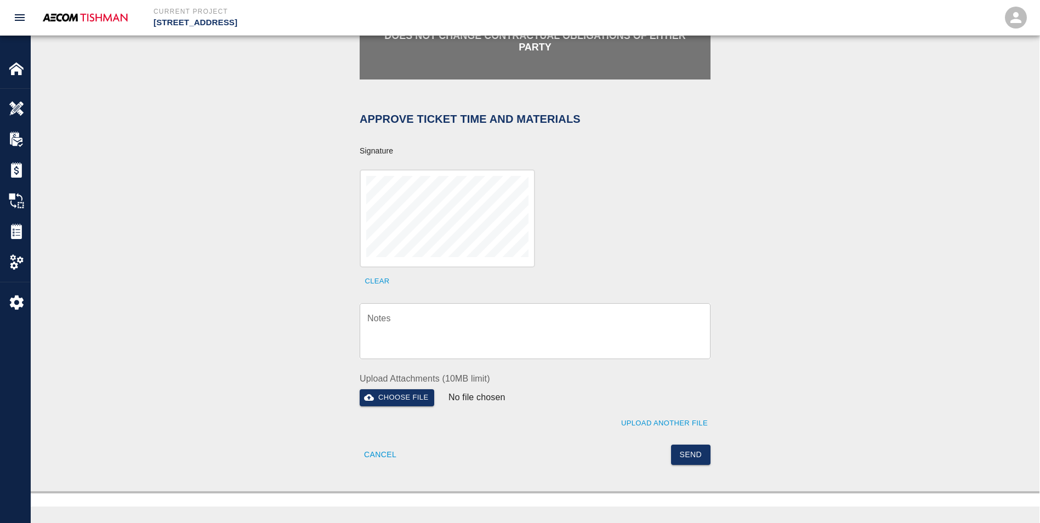
click at [385, 316] on textarea "Notes" at bounding box center [535, 331] width 336 height 38
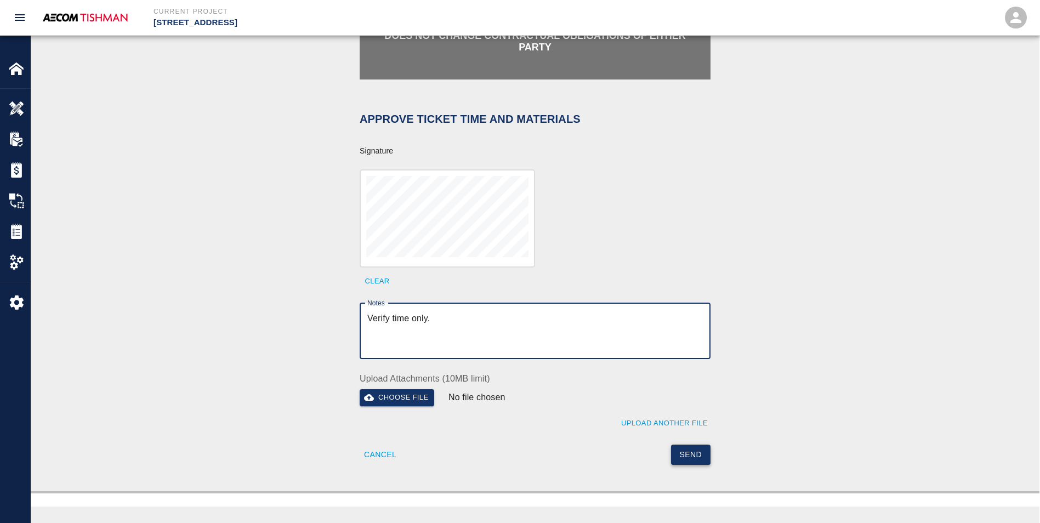
type textarea "Verify time only."
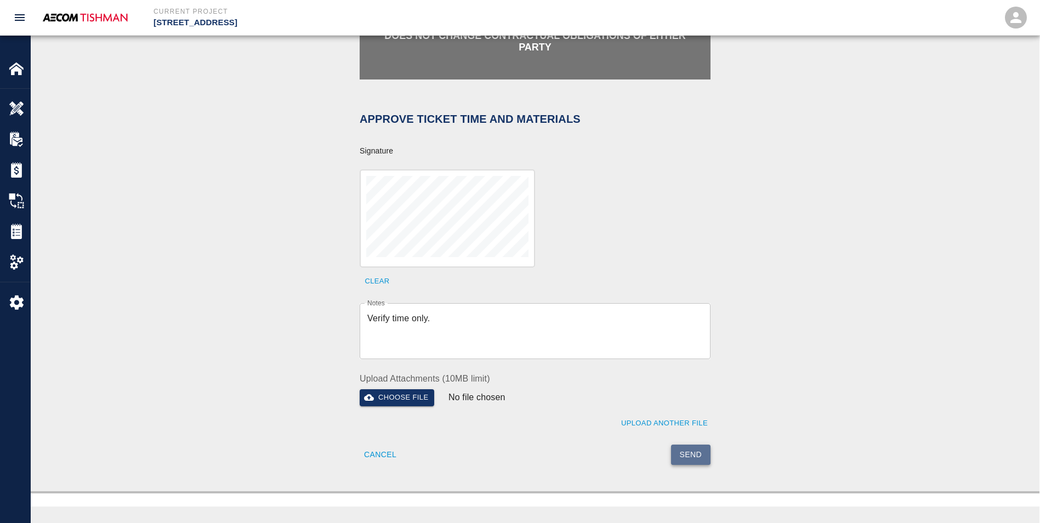
click at [649, 445] on button "Send" at bounding box center [691, 455] width 40 height 20
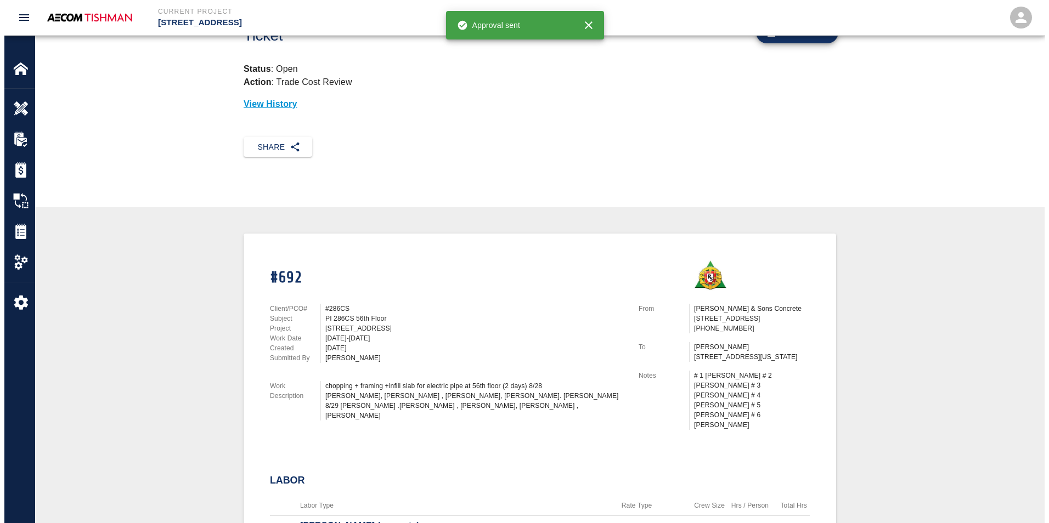
scroll to position [0, 0]
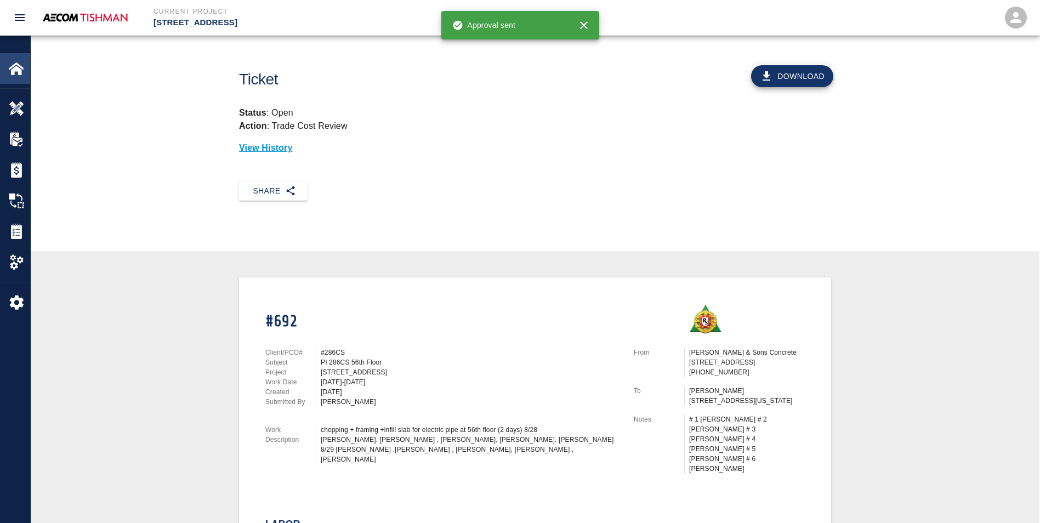
click at [22, 73] on img at bounding box center [16, 68] width 15 height 15
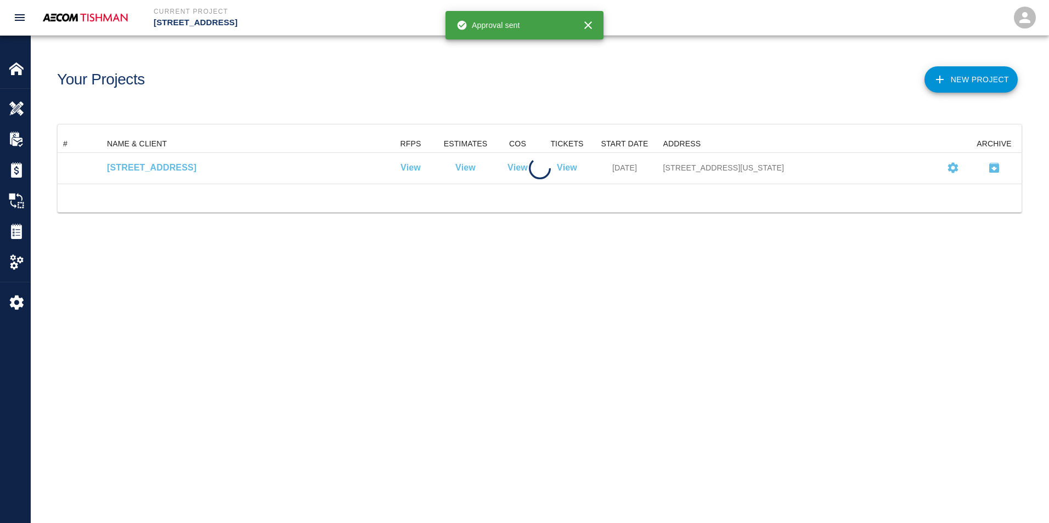
scroll to position [40, 955]
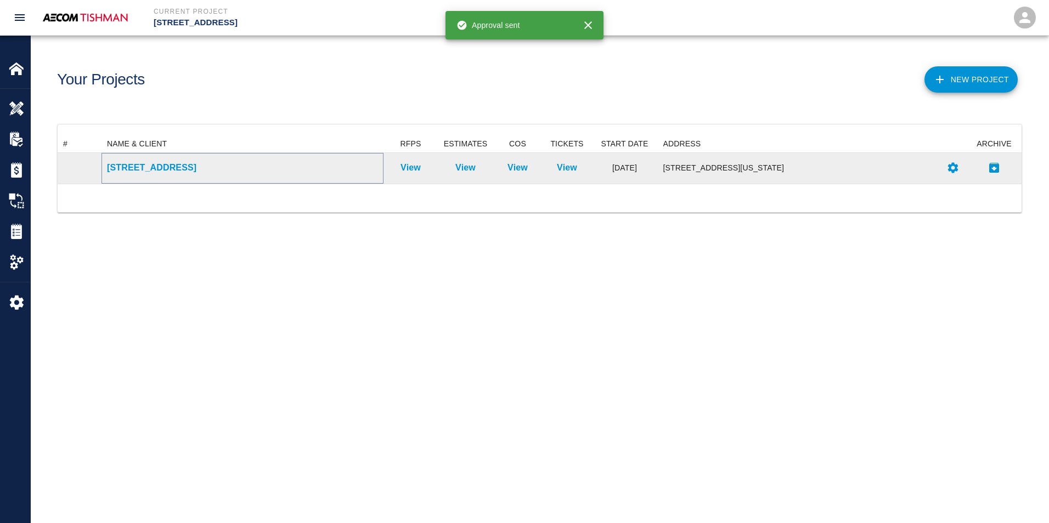
click at [161, 172] on p "[STREET_ADDRESS]" at bounding box center [242, 167] width 271 height 13
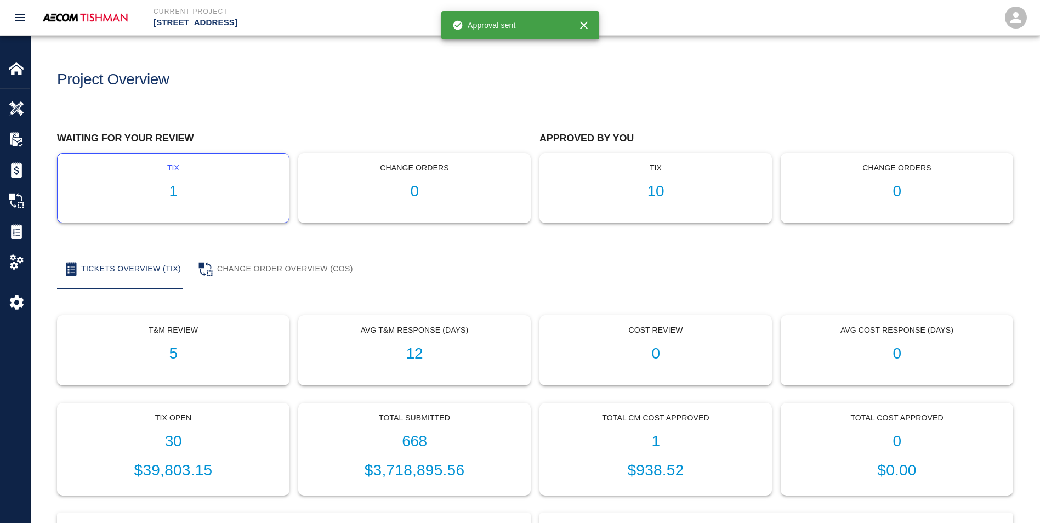
click at [171, 181] on div "tix 1" at bounding box center [173, 188] width 231 height 69
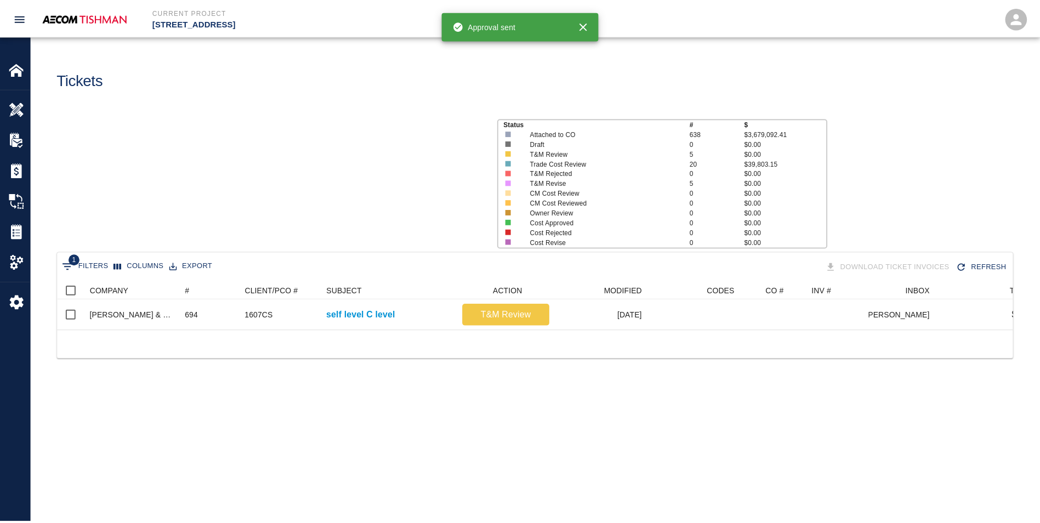
scroll to position [48, 955]
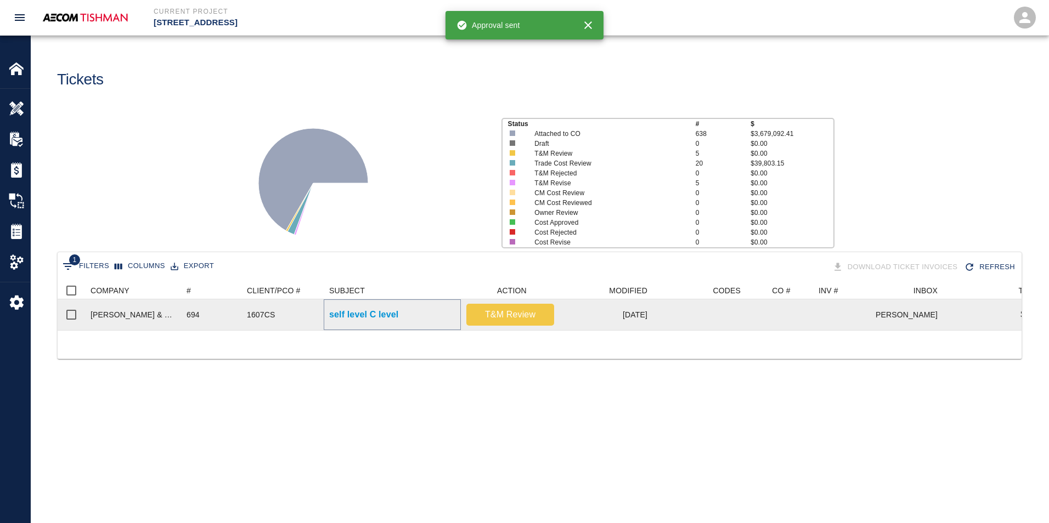
click at [368, 321] on p "self level C level" at bounding box center [363, 314] width 69 height 13
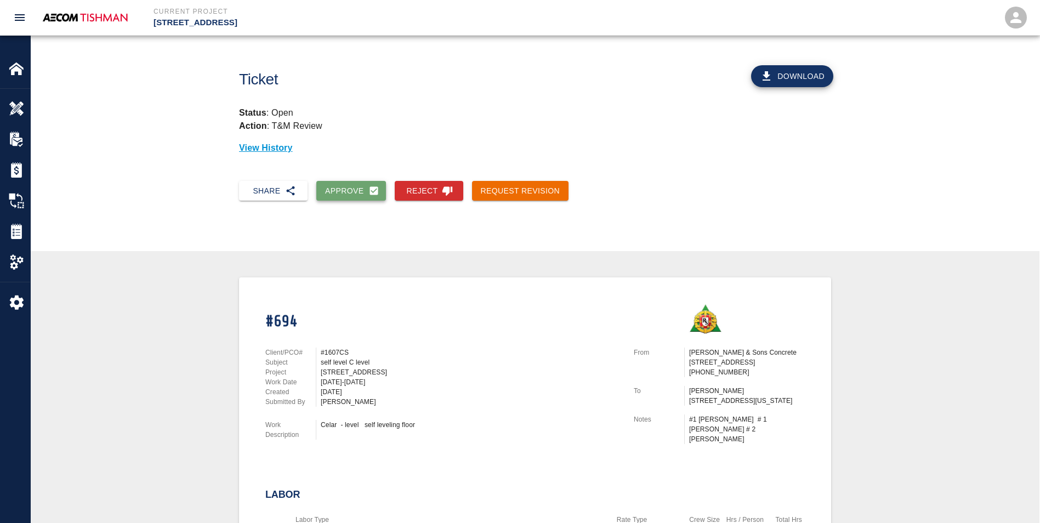
click at [352, 197] on button "Approve" at bounding box center [351, 191] width 70 height 20
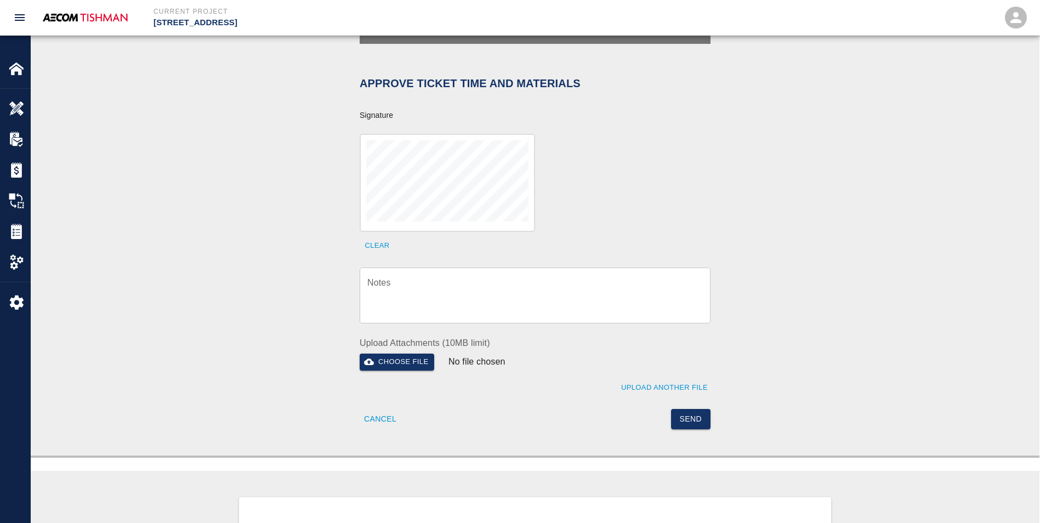
scroll to position [329, 0]
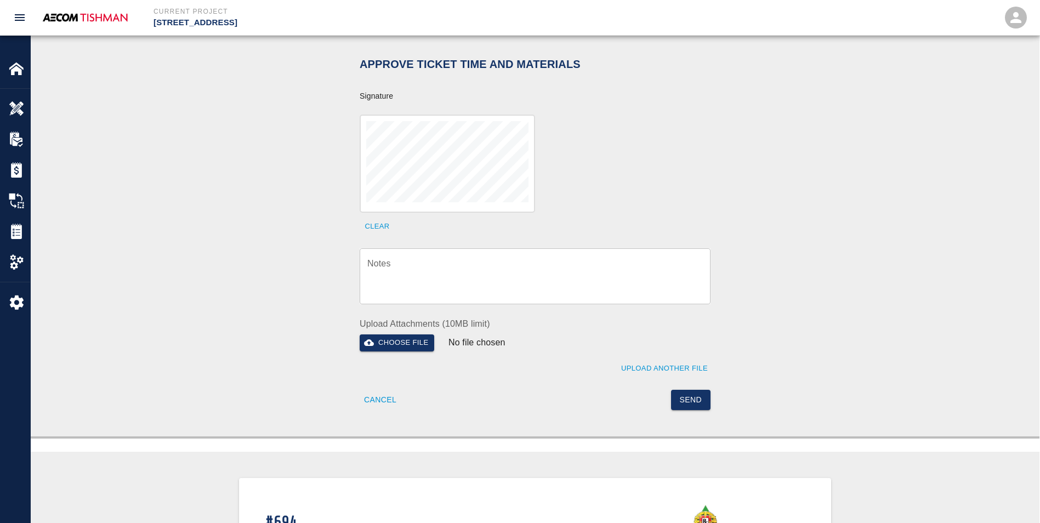
click at [407, 276] on textarea "Notes" at bounding box center [535, 276] width 336 height 38
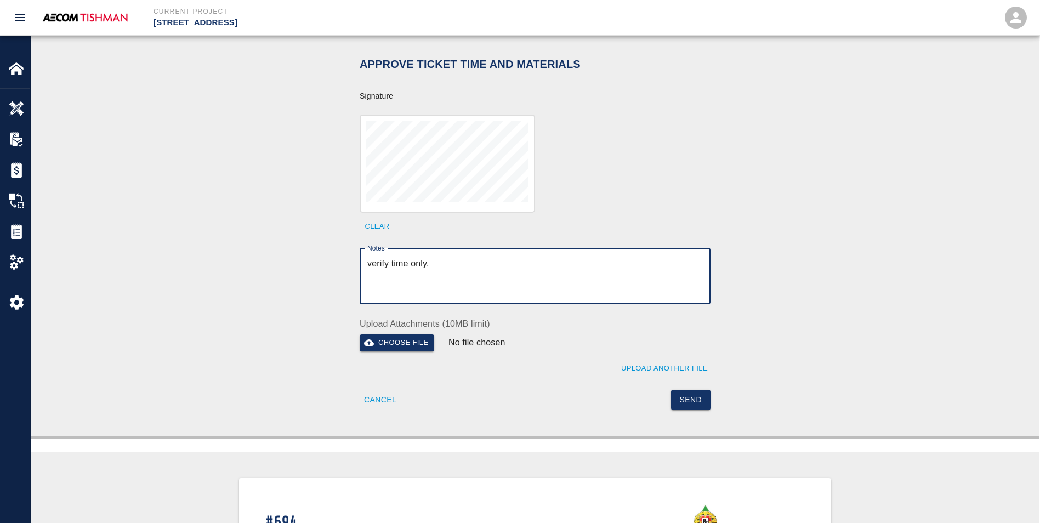
type textarea "verify time only."
click at [649, 378] on div "Send" at bounding box center [620, 393] width 182 height 33
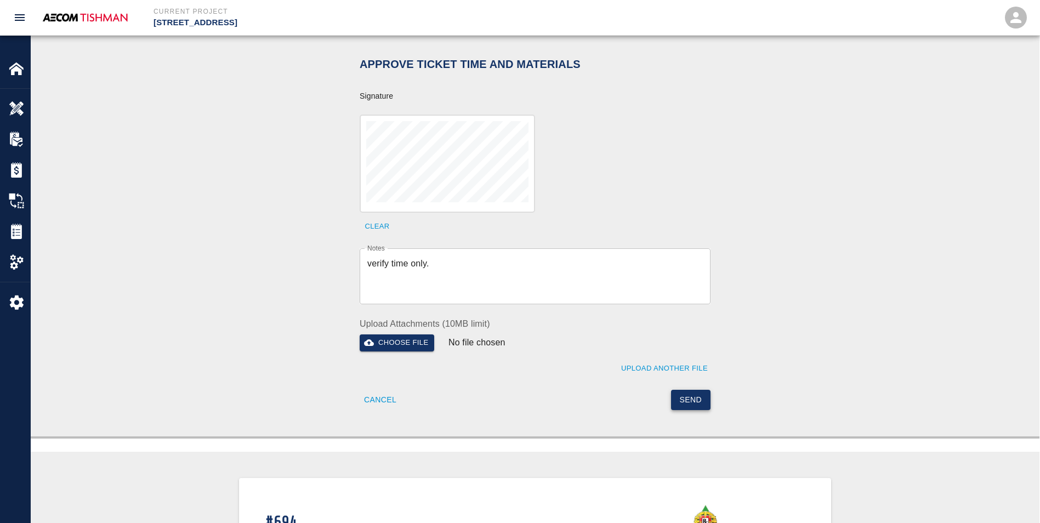
click at [649, 390] on button "Send" at bounding box center [691, 400] width 40 height 20
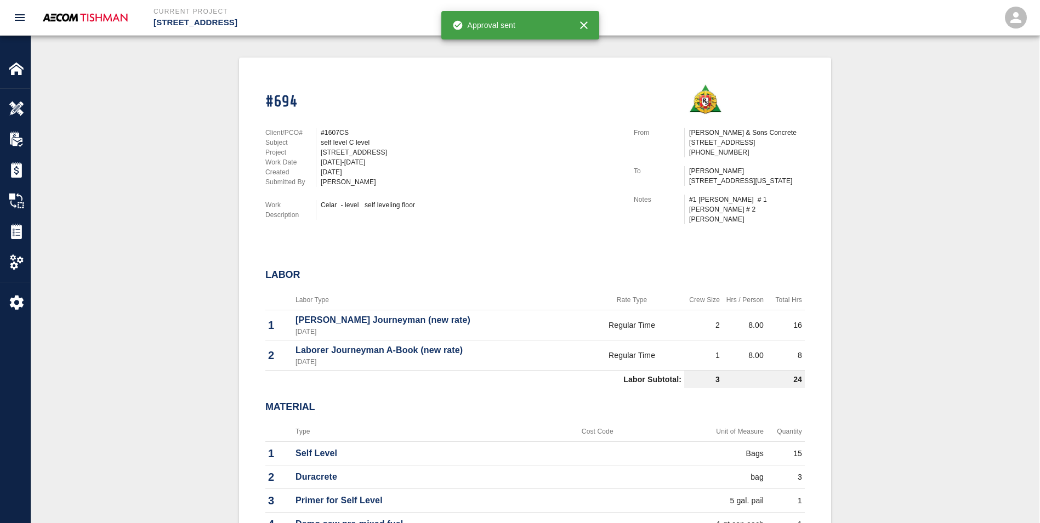
scroll to position [219, 0]
drag, startPoint x: 8, startPoint y: 84, endPoint x: 9, endPoint y: 77, distance: 7.8
click at [7, 83] on div "Home" at bounding box center [15, 62] width 30 height 53
click at [9, 77] on div "Home" at bounding box center [15, 68] width 30 height 31
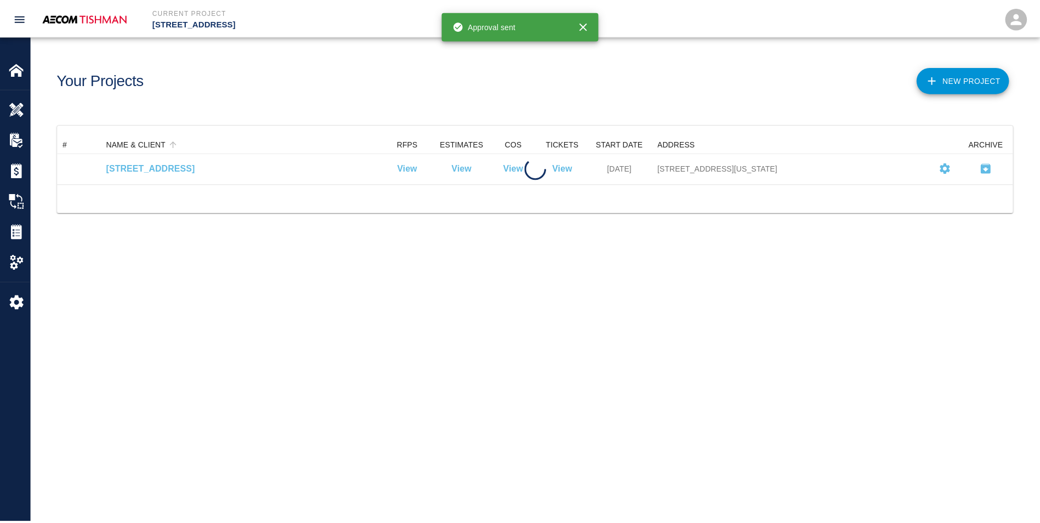
scroll to position [40, 955]
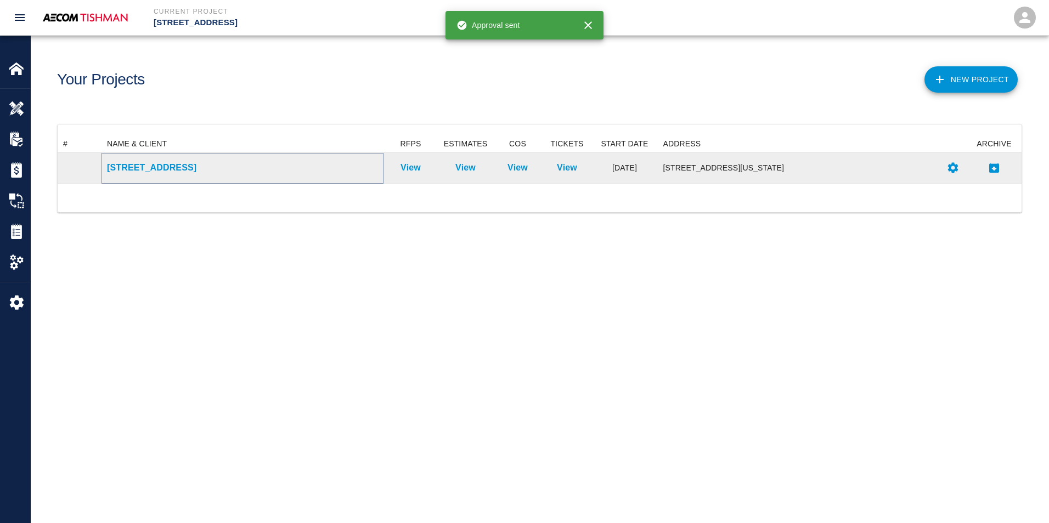
click at [166, 167] on p "[STREET_ADDRESS]" at bounding box center [242, 167] width 271 height 13
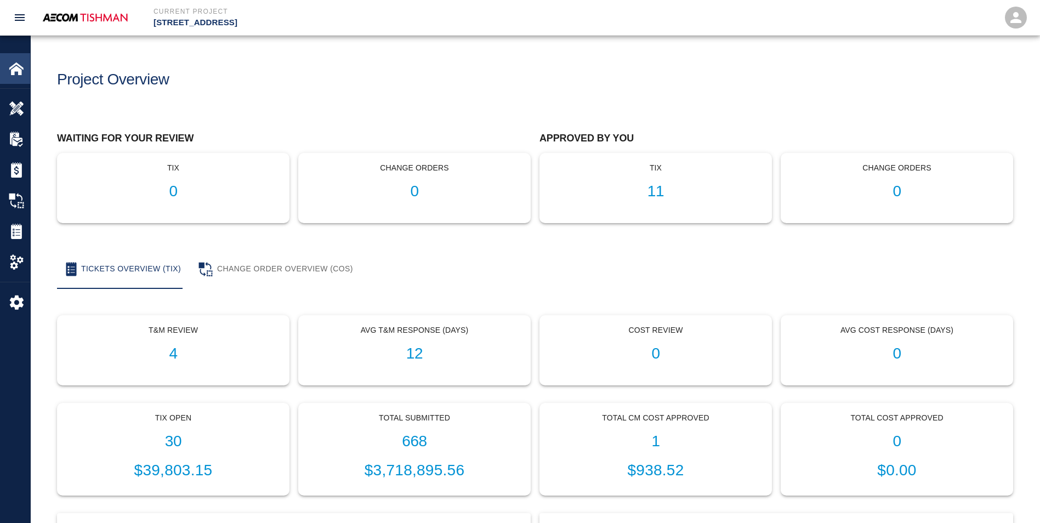
click at [26, 77] on div "Home" at bounding box center [15, 68] width 30 height 31
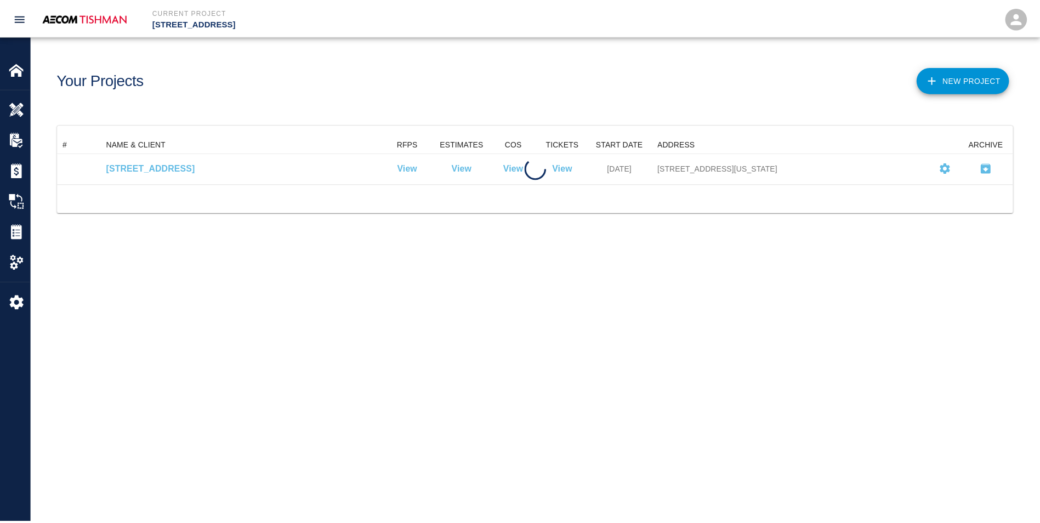
scroll to position [40, 955]
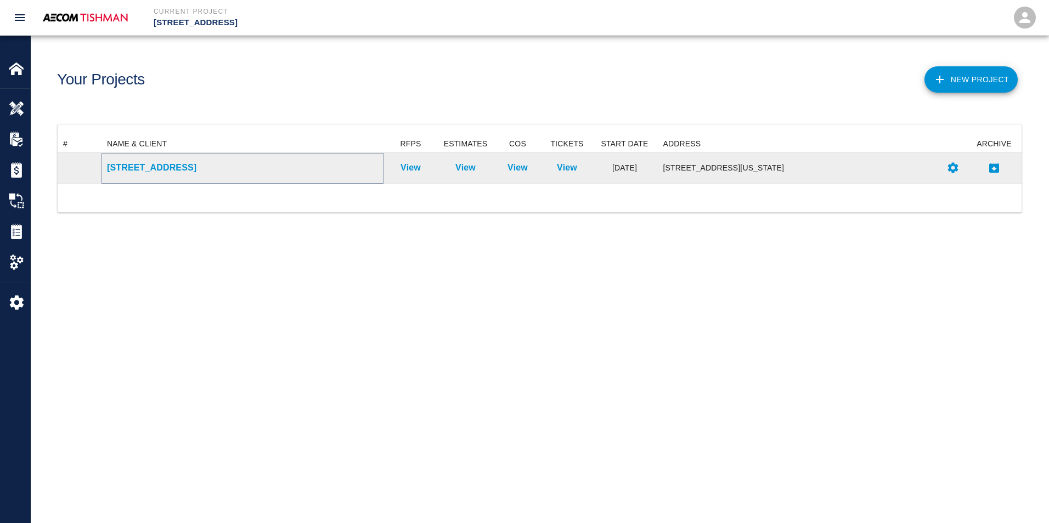
click at [167, 172] on p "[STREET_ADDRESS]" at bounding box center [242, 167] width 271 height 13
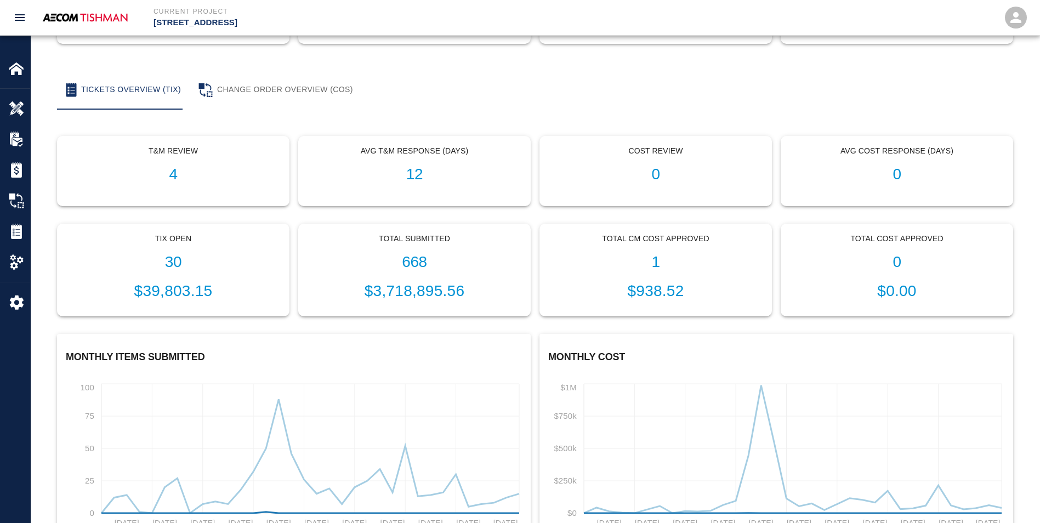
scroll to position [241, 0]
